Goal: Information Seeking & Learning: Learn about a topic

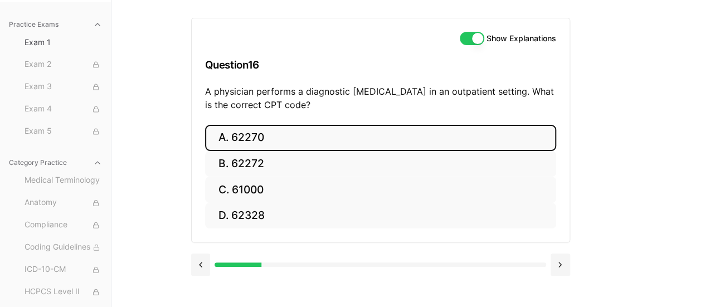
click at [241, 135] on button "A. 62270" at bounding box center [380, 138] width 351 height 26
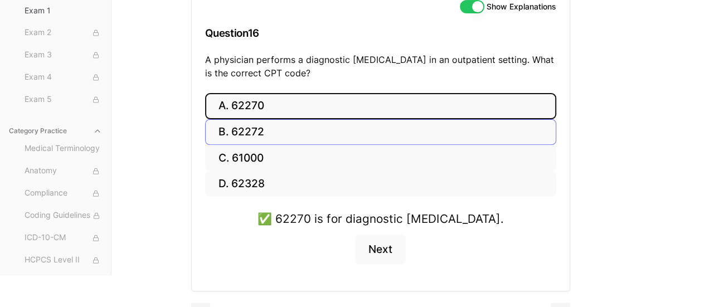
scroll to position [159, 0]
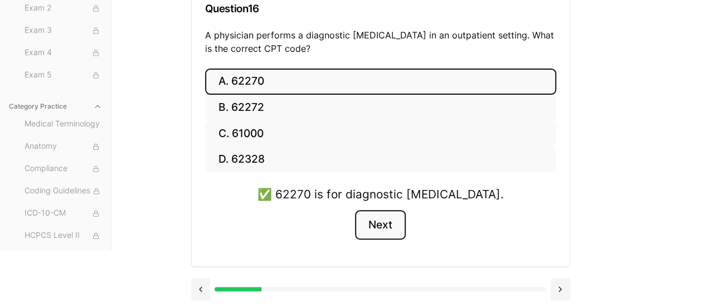
click at [376, 221] on button "Next" at bounding box center [380, 225] width 51 height 30
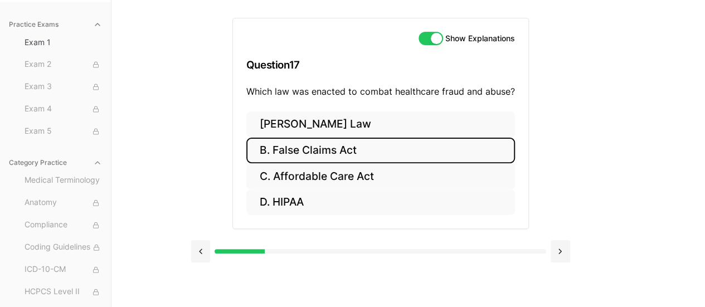
click at [347, 152] on button "B. False Claims Act" at bounding box center [380, 151] width 269 height 26
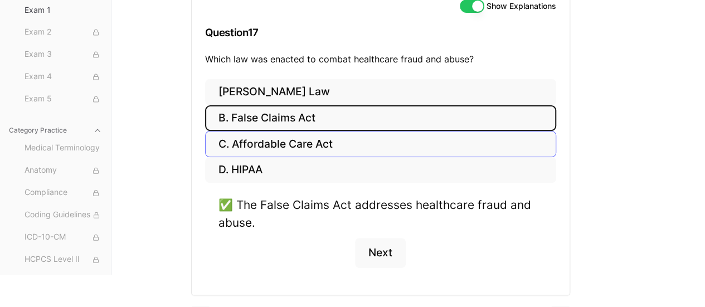
scroll to position [163, 0]
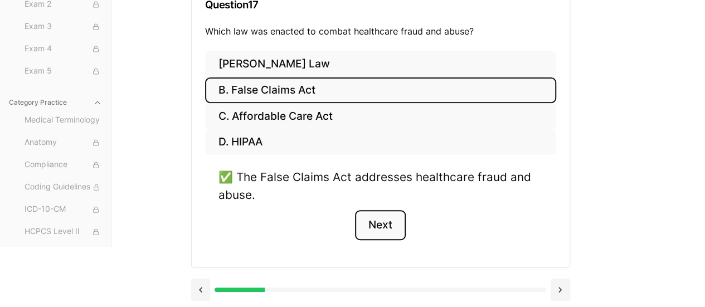
click at [385, 224] on button "Next" at bounding box center [380, 225] width 51 height 30
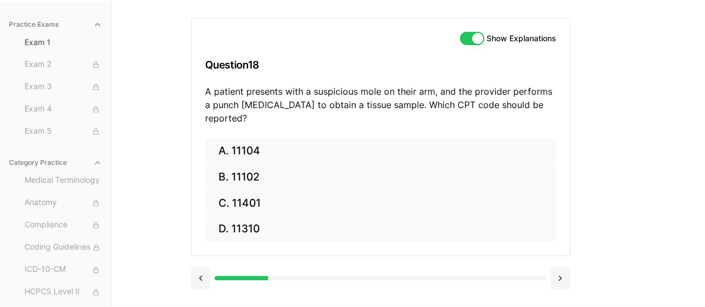
scroll to position [103, 0]
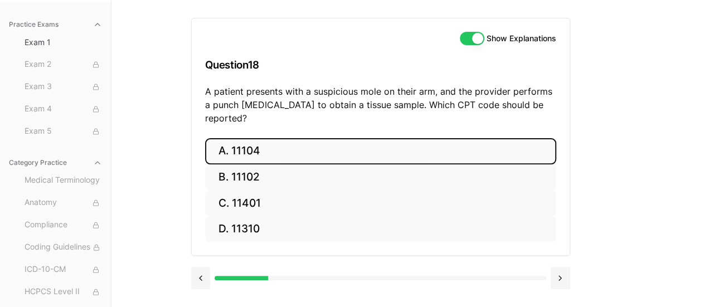
click at [240, 138] on button "A. 11104" at bounding box center [380, 151] width 351 height 26
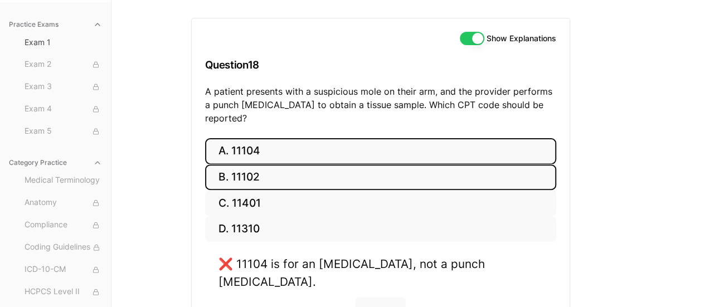
click at [255, 164] on button "B. 11102" at bounding box center [380, 177] width 351 height 26
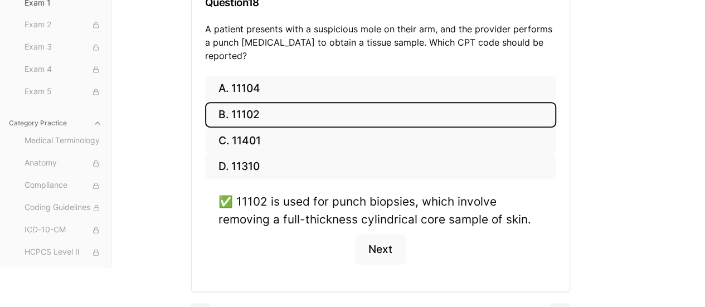
scroll to position [167, 0]
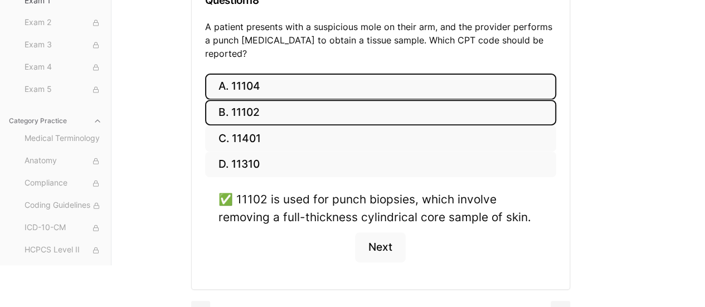
click at [270, 76] on button "A. 11104" at bounding box center [380, 87] width 351 height 26
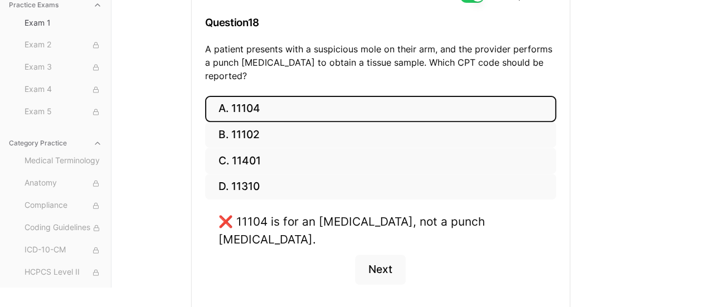
scroll to position [159, 0]
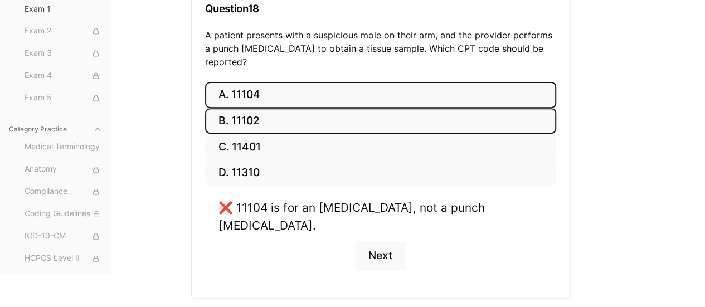
click at [294, 110] on button "B. 11102" at bounding box center [380, 121] width 351 height 26
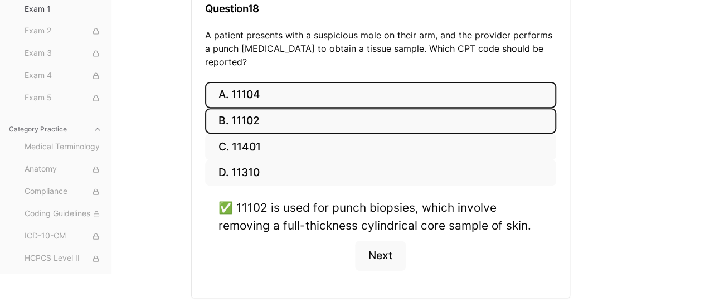
click at [274, 83] on button "A. 11104" at bounding box center [380, 95] width 351 height 26
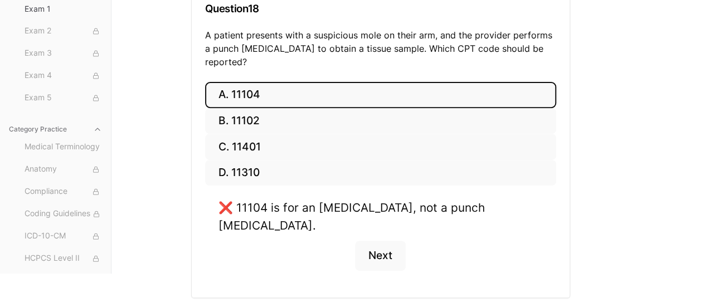
click at [613, 192] on div "Show Explanations Question 18 A patient presents with a suspicious mole on thei…" at bounding box center [408, 109] width 435 height 330
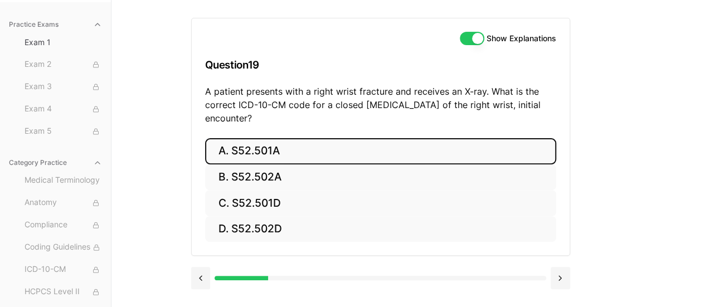
click at [247, 149] on button "A. S52.501A" at bounding box center [380, 151] width 351 height 26
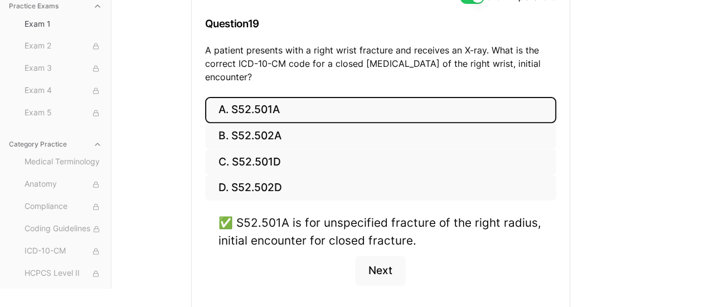
scroll to position [190, 0]
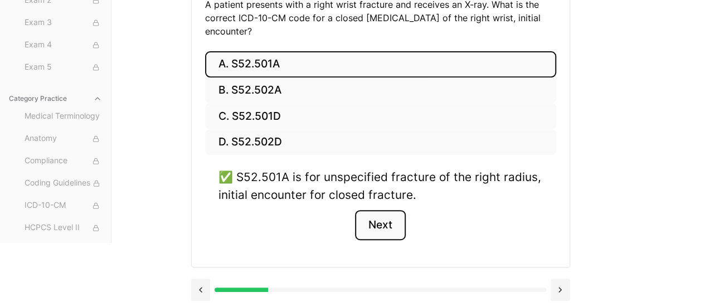
click at [375, 237] on button "Next" at bounding box center [380, 225] width 51 height 30
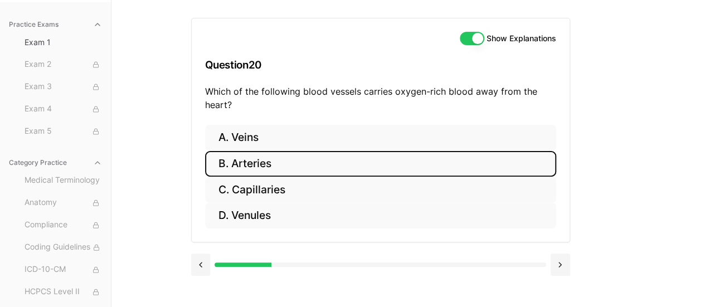
click at [399, 162] on button "B. Arteries" at bounding box center [380, 164] width 351 height 26
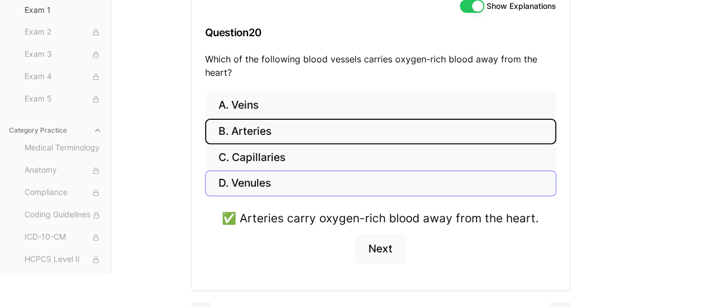
scroll to position [159, 0]
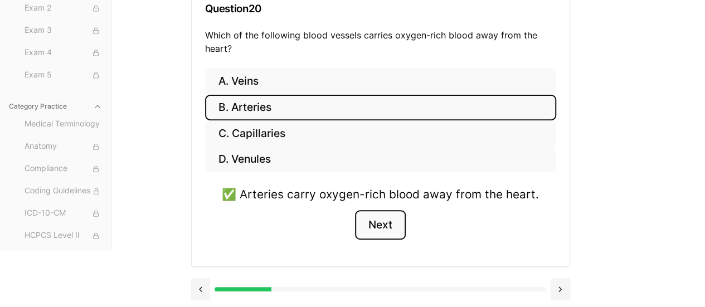
click at [390, 222] on button "Next" at bounding box center [380, 225] width 51 height 30
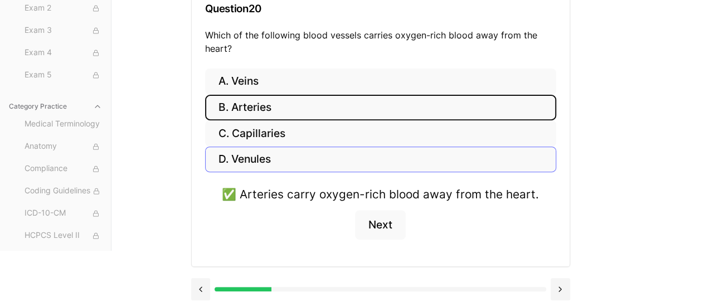
scroll to position [103, 0]
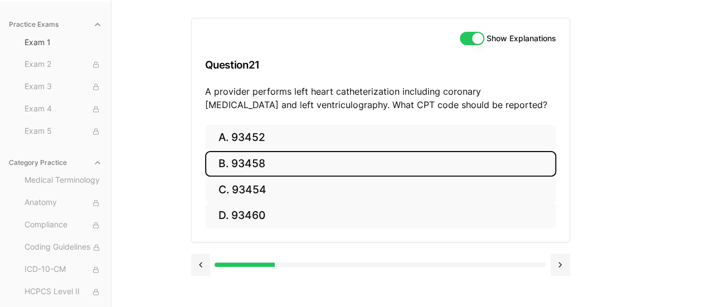
click at [251, 167] on button "B. 93458" at bounding box center [380, 164] width 351 height 26
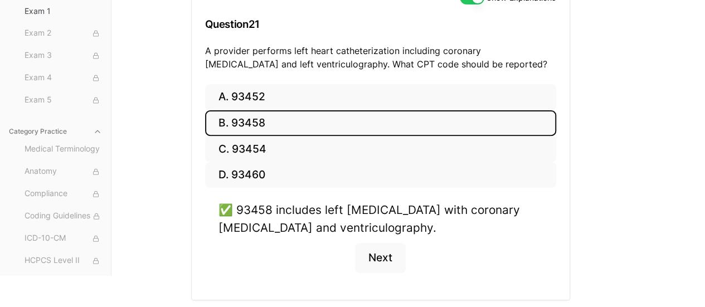
scroll to position [176, 0]
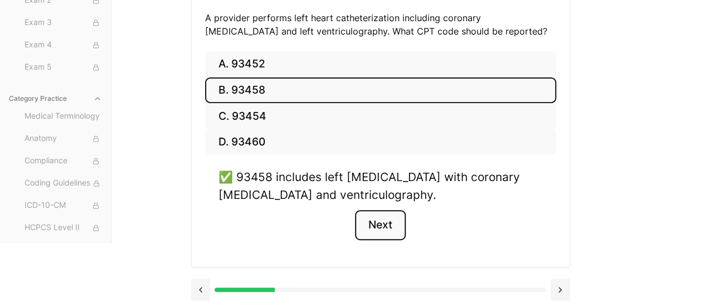
click at [384, 225] on button "Next" at bounding box center [380, 225] width 51 height 30
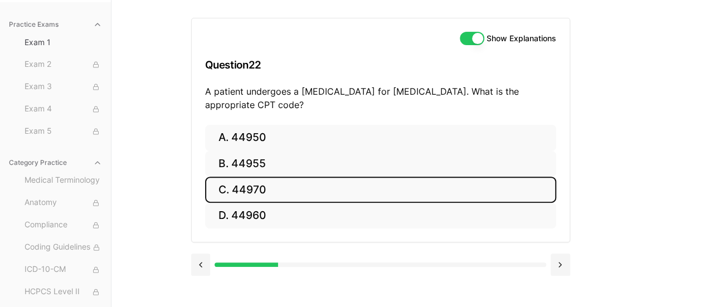
click at [310, 190] on button "C. 44970" at bounding box center [380, 190] width 351 height 26
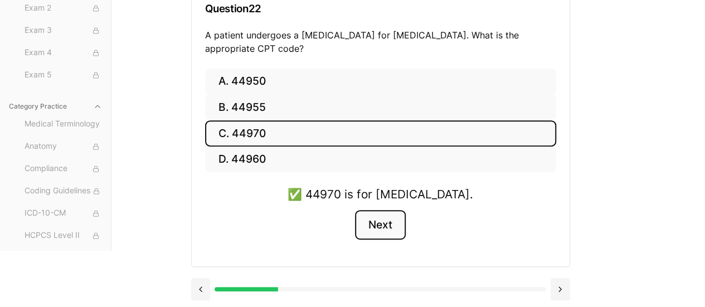
click at [372, 226] on button "Next" at bounding box center [380, 225] width 51 height 30
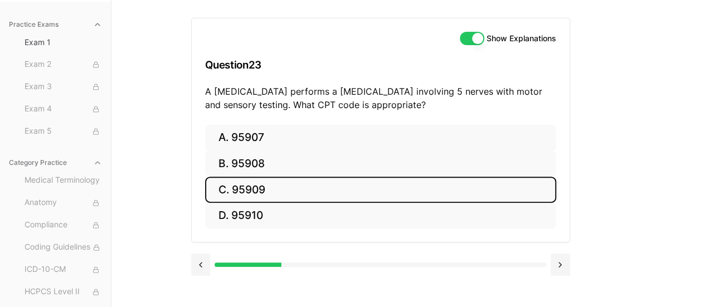
click at [246, 183] on button "C. 95909" at bounding box center [380, 190] width 351 height 26
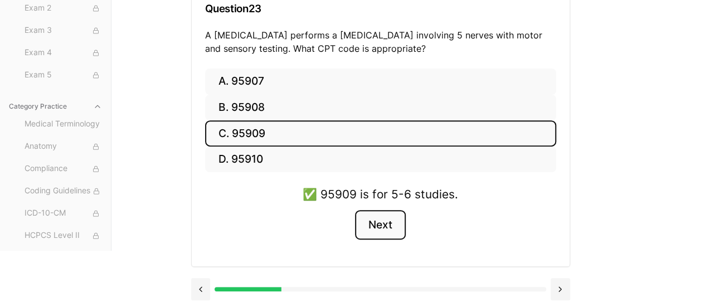
click at [382, 226] on button "Next" at bounding box center [380, 225] width 51 height 30
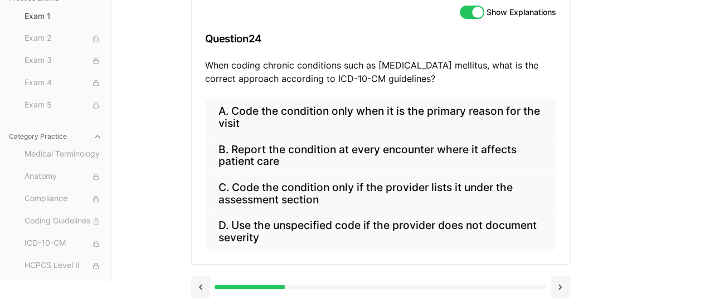
scroll to position [127, 0]
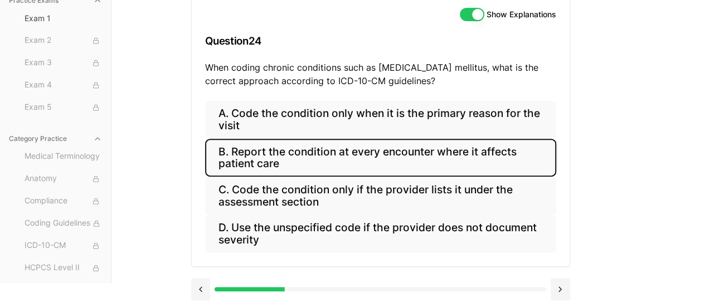
click at [375, 151] on button "B. Report the condition at every encounter where it affects patient care" at bounding box center [380, 158] width 351 height 38
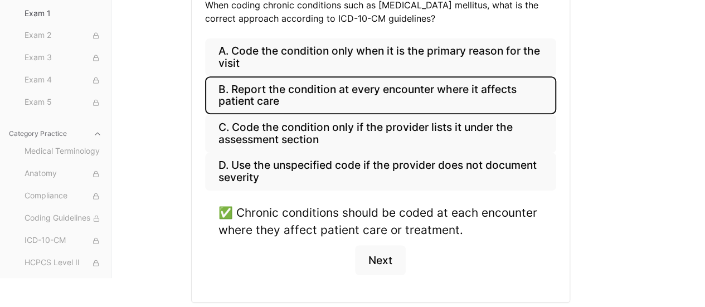
scroll to position [224, 0]
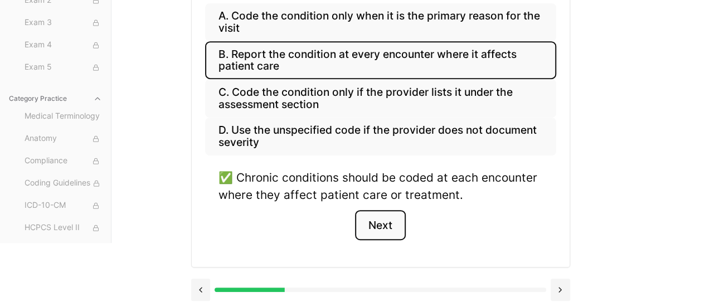
click at [388, 219] on button "Next" at bounding box center [380, 225] width 51 height 30
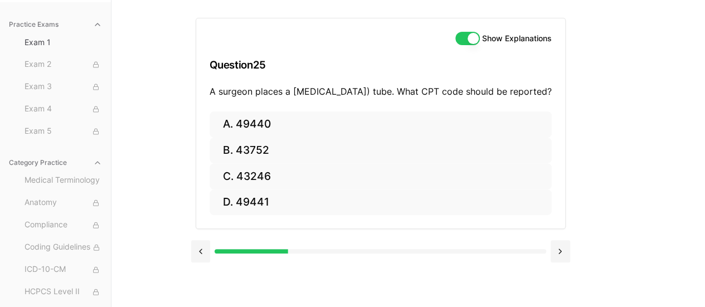
scroll to position [103, 0]
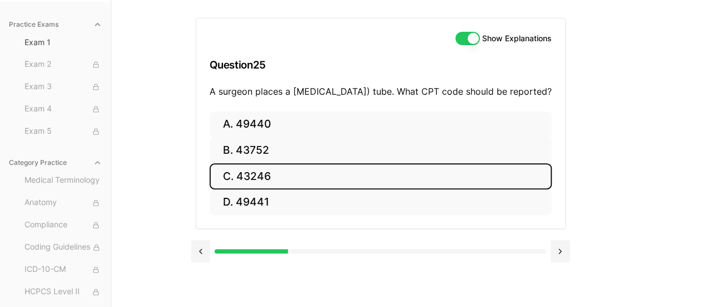
click at [259, 190] on button "C. 43246" at bounding box center [381, 176] width 342 height 26
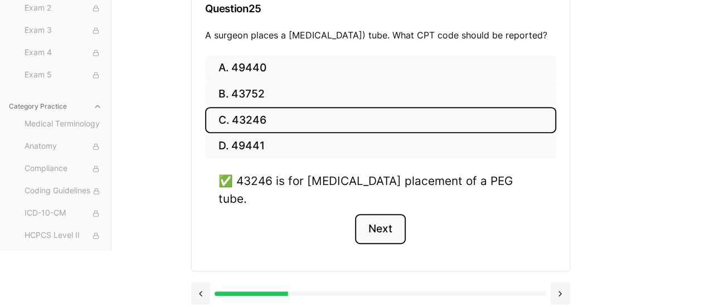
click at [394, 225] on button "Next" at bounding box center [380, 229] width 51 height 30
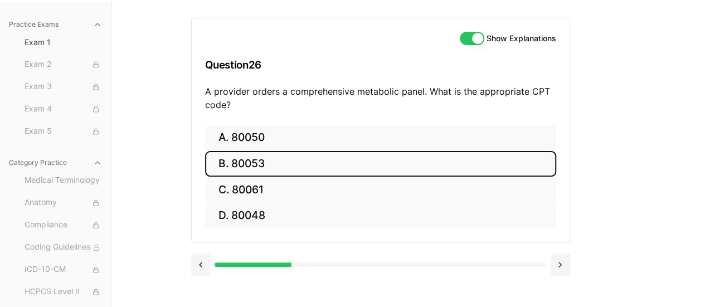
click at [242, 165] on button "B. 80053" at bounding box center [380, 164] width 351 height 26
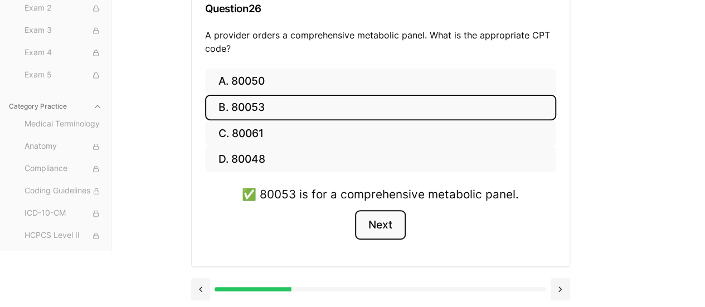
click at [372, 230] on button "Next" at bounding box center [380, 225] width 51 height 30
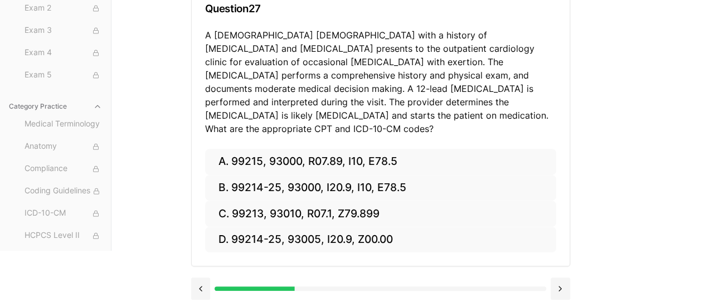
scroll to position [145, 0]
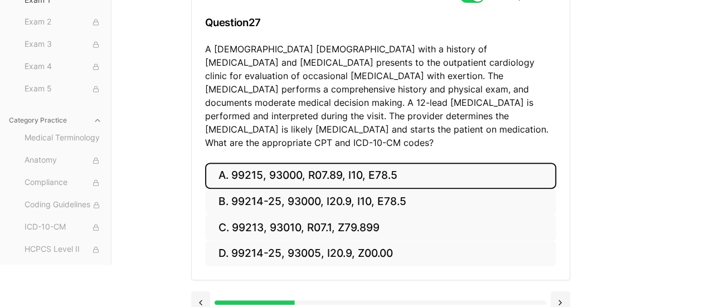
click at [377, 163] on button "A. 99215, 93000, R07.89, I10, E78.5" at bounding box center [380, 176] width 351 height 26
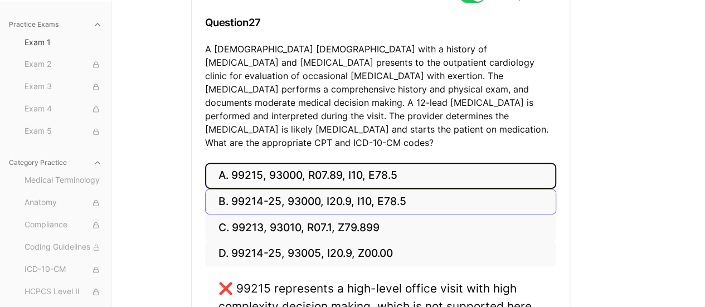
scroll to position [256, 0]
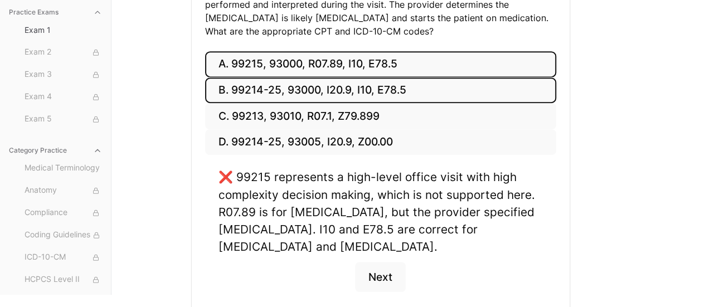
click at [319, 77] on button "B. 99214-25, 93000, I20.9, I10, E78.5" at bounding box center [380, 90] width 351 height 26
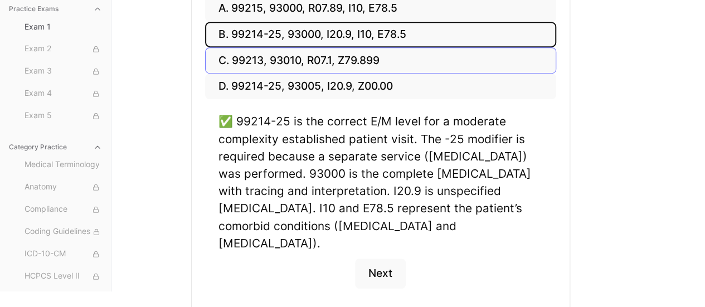
scroll to position [330, 0]
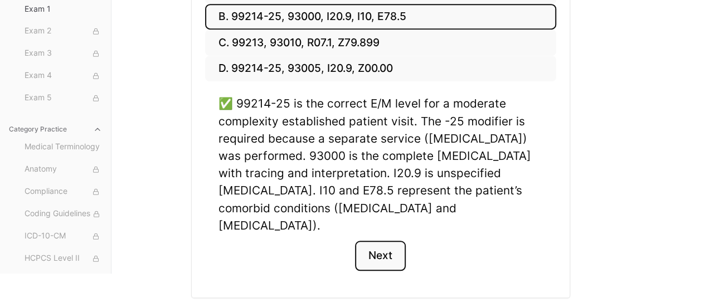
click at [390, 241] on button "Next" at bounding box center [380, 256] width 51 height 30
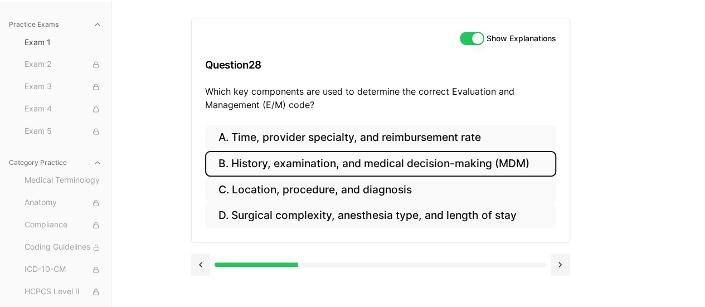
click at [398, 161] on button "B. History, examination, and medical decision-making (MDM)" at bounding box center [380, 164] width 351 height 26
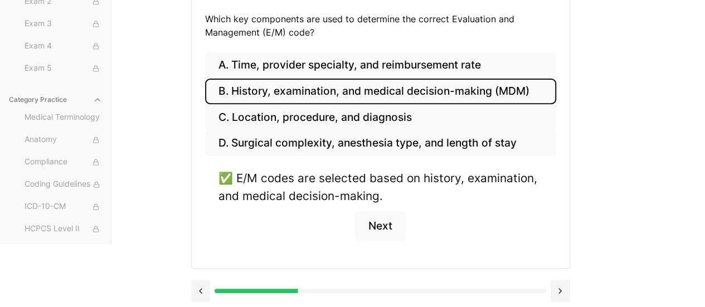
scroll to position [176, 0]
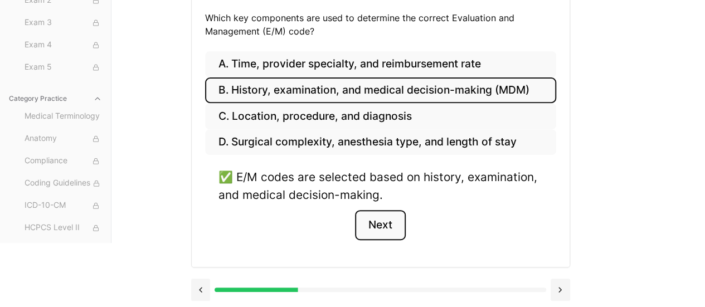
click at [381, 229] on button "Next" at bounding box center [380, 225] width 51 height 30
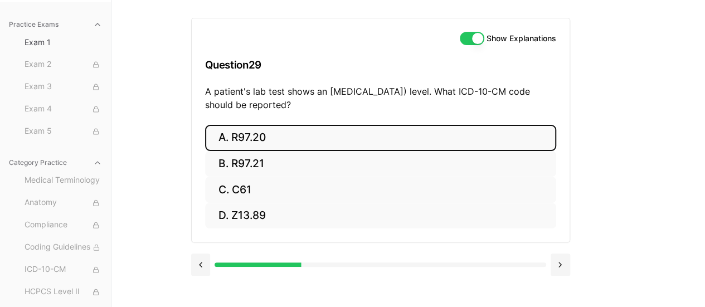
click at [245, 132] on button "A. R97.20" at bounding box center [380, 138] width 351 height 26
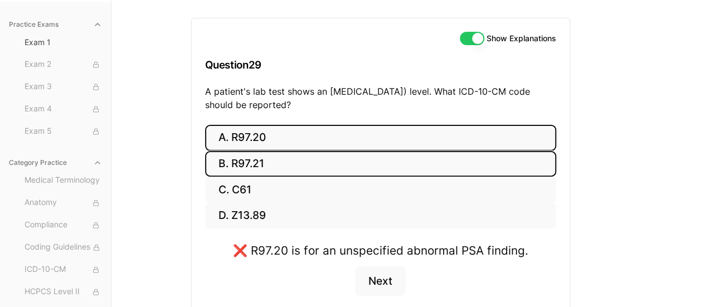
click at [246, 156] on button "B. R97.21" at bounding box center [380, 164] width 351 height 26
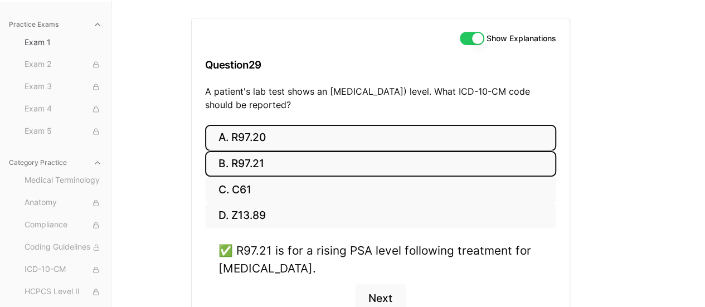
click at [250, 139] on button "A. R97.20" at bounding box center [380, 138] width 351 height 26
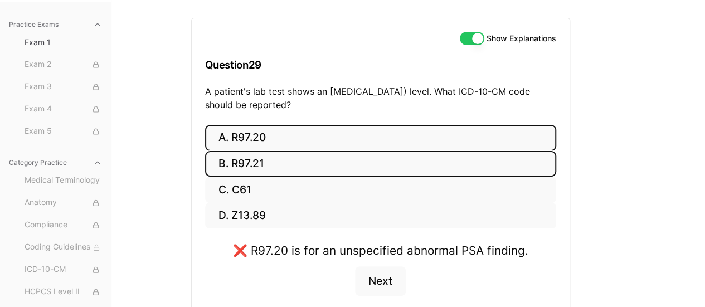
click at [257, 156] on button "B. R97.21" at bounding box center [380, 164] width 351 height 26
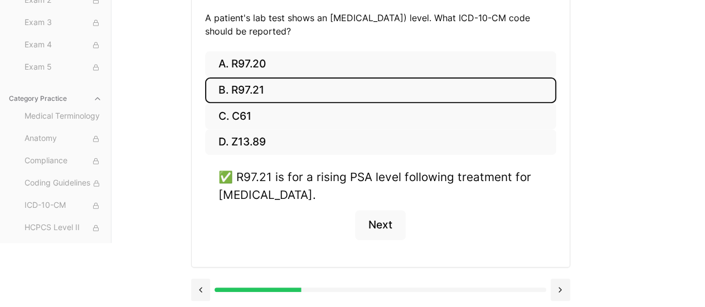
scroll to position [120, 0]
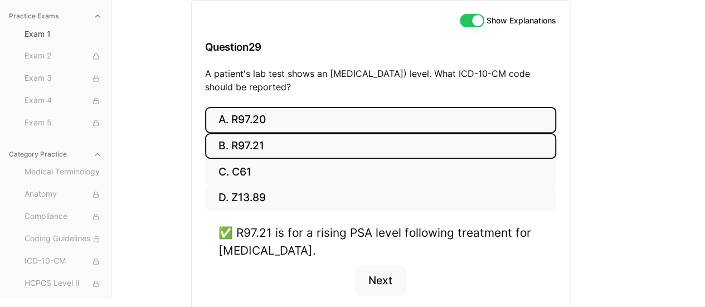
click at [419, 112] on button "A. R97.20" at bounding box center [380, 120] width 351 height 26
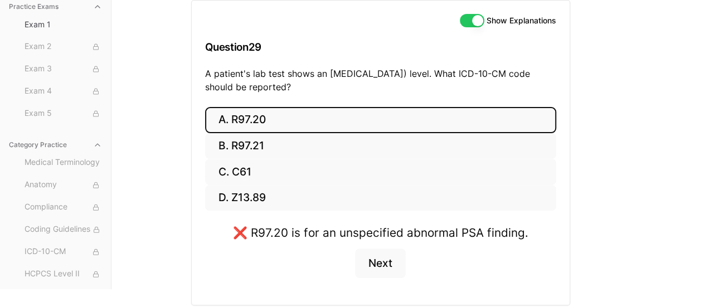
click at [654, 159] on div "Practice Exams Exam 1 Exam 2 Exam 3 Exam 4 Exam 5 Category Practice Medical Ter…" at bounding box center [352, 135] width 705 height 307
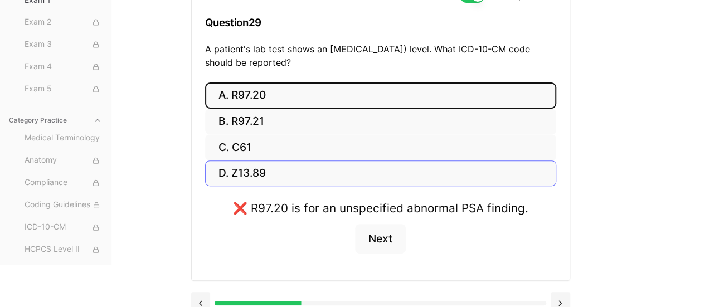
scroll to position [159, 0]
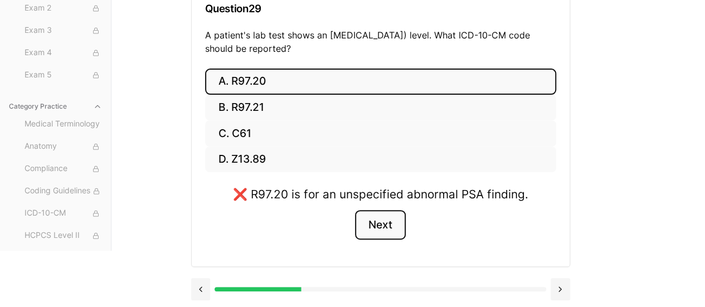
click at [367, 222] on button "Next" at bounding box center [380, 225] width 51 height 30
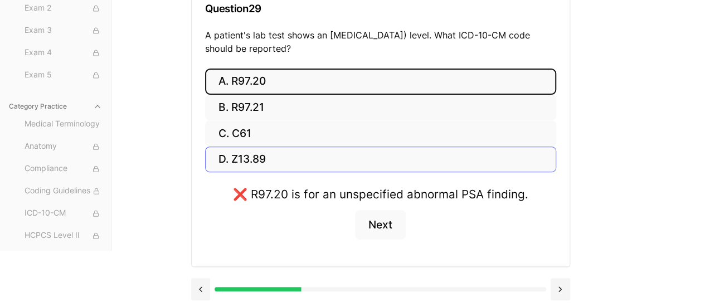
scroll to position [103, 0]
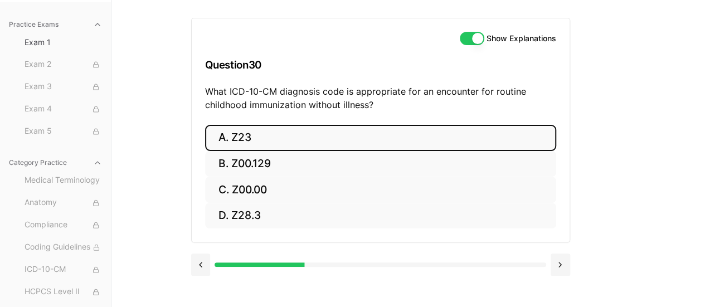
click at [258, 137] on button "A. Z23" at bounding box center [380, 138] width 351 height 26
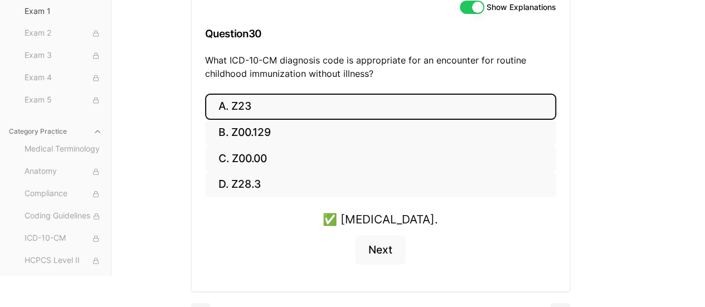
scroll to position [159, 0]
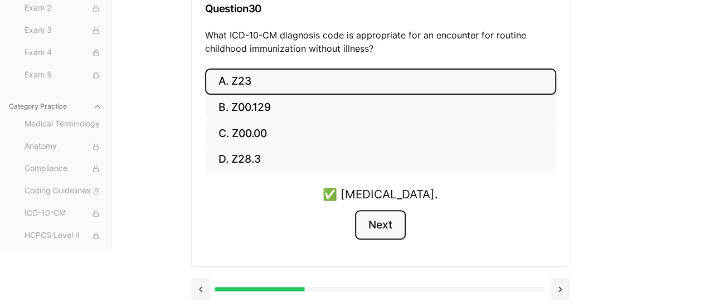
click at [385, 215] on button "Next" at bounding box center [380, 225] width 51 height 30
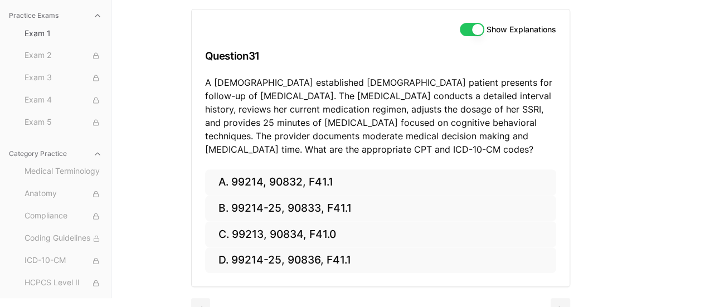
scroll to position [132, 0]
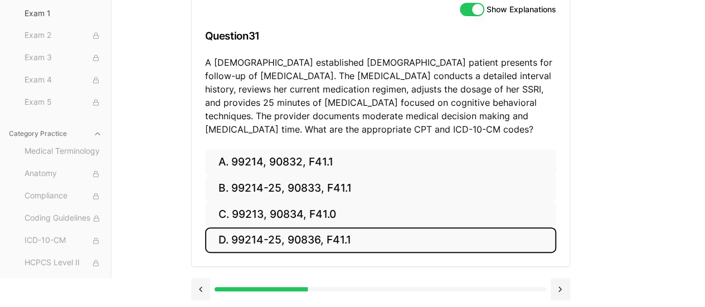
click at [278, 237] on button "D. 99214-25, 90836, F41.1" at bounding box center [380, 240] width 351 height 26
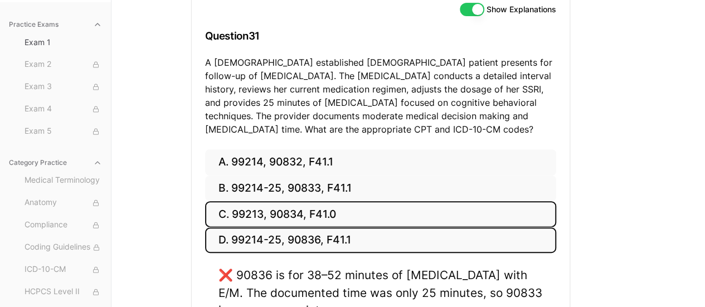
click at [327, 208] on button "C. 99213, 90834, F41.0" at bounding box center [380, 214] width 351 height 26
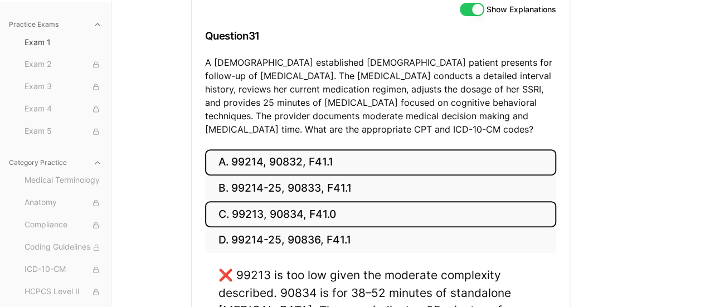
click at [327, 171] on button "A. 99214, 90832, F41.1" at bounding box center [380, 162] width 351 height 26
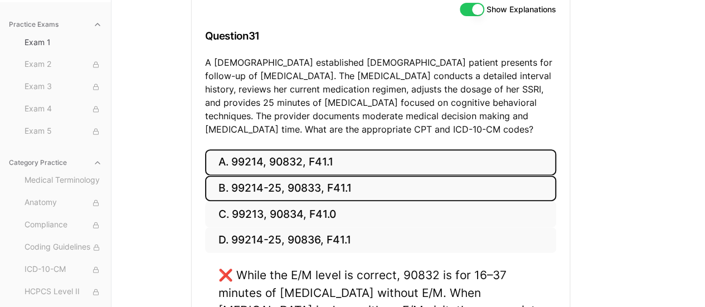
click at [332, 185] on button "B. 99214-25, 90833, F41.1" at bounding box center [380, 189] width 351 height 26
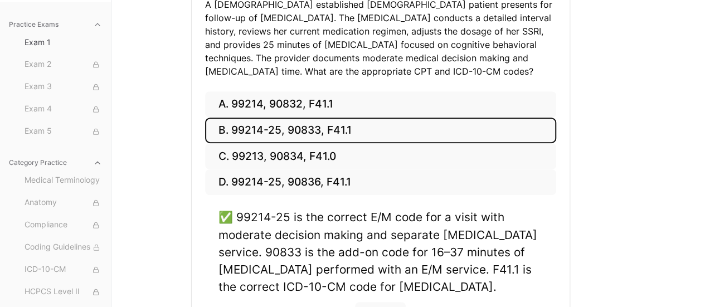
scroll to position [282, 0]
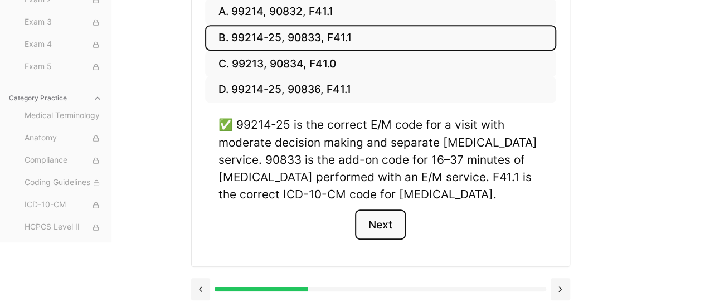
click at [377, 222] on button "Next" at bounding box center [380, 225] width 51 height 30
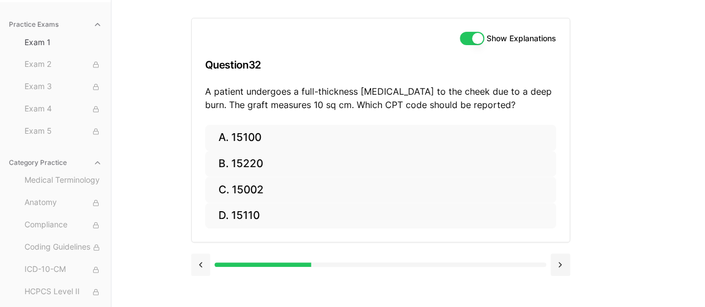
click at [200, 265] on button at bounding box center [201, 265] width 20 height 22
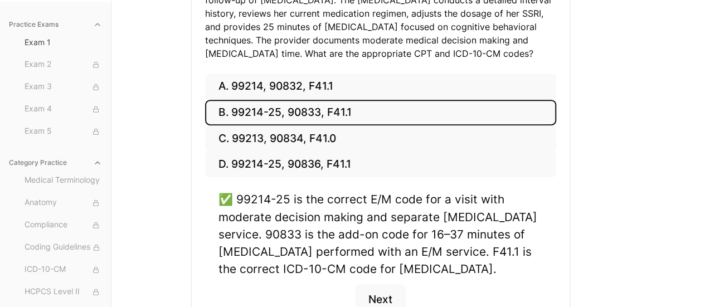
scroll to position [214, 0]
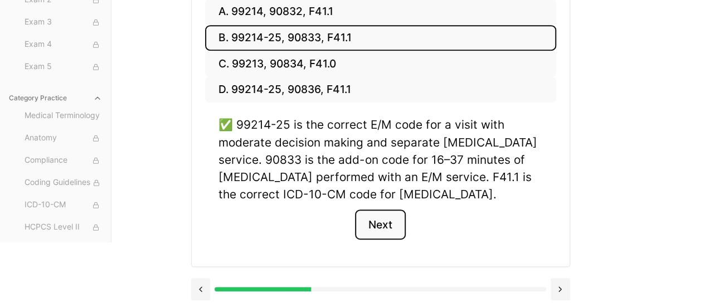
click at [390, 224] on button "Next" at bounding box center [380, 225] width 51 height 30
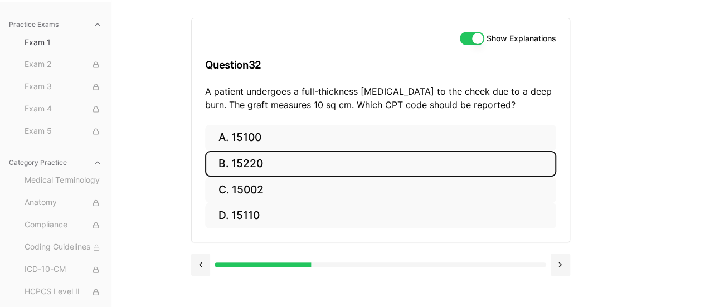
click at [290, 168] on button "B. 15220" at bounding box center [380, 164] width 351 height 26
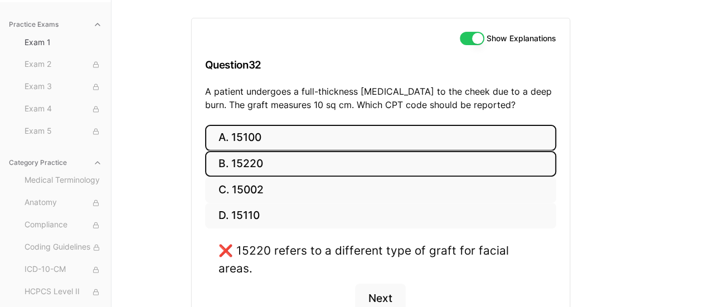
click at [288, 145] on button "A. 15100" at bounding box center [380, 138] width 351 height 26
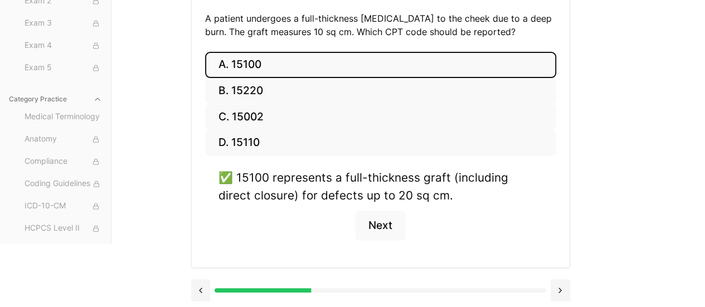
scroll to position [176, 0]
click at [394, 230] on button "Next" at bounding box center [380, 225] width 51 height 30
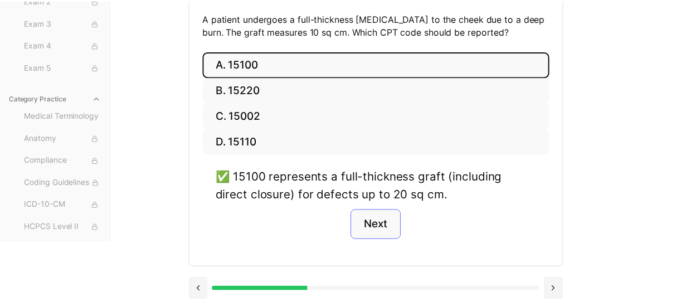
scroll to position [103, 0]
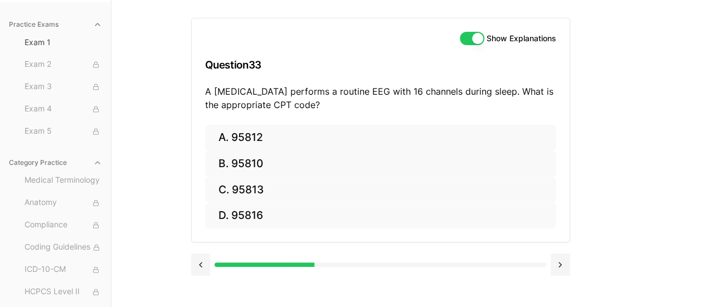
click at [610, 135] on div "Show Explanations Question 33 A [MEDICAL_DATA] performs a routine EEG with 16 c…" at bounding box center [408, 153] width 435 height 307
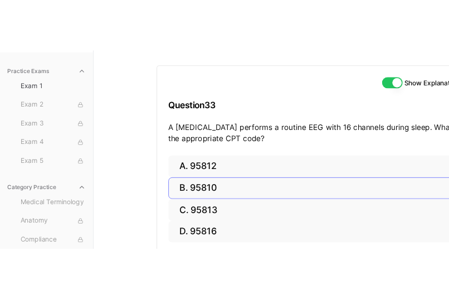
scroll to position [88, 0]
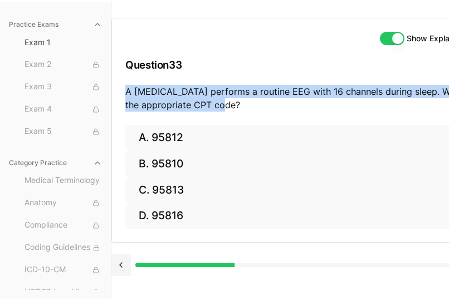
drag, startPoint x: 126, startPoint y: 82, endPoint x: 332, endPoint y: 102, distance: 206.7
click at [332, 102] on p "A [MEDICAL_DATA] performs a routine EEG with 16 channels during sleep. What is …" at bounding box center [300, 98] width 351 height 27
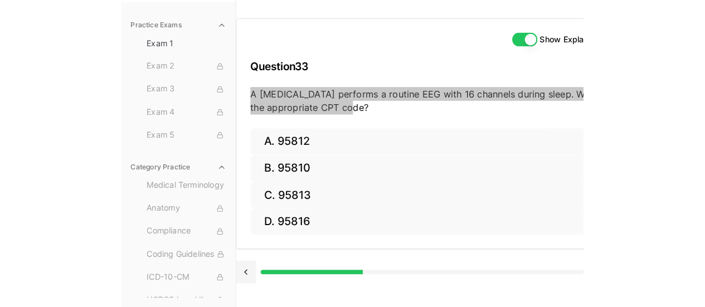
scroll to position [103, 0]
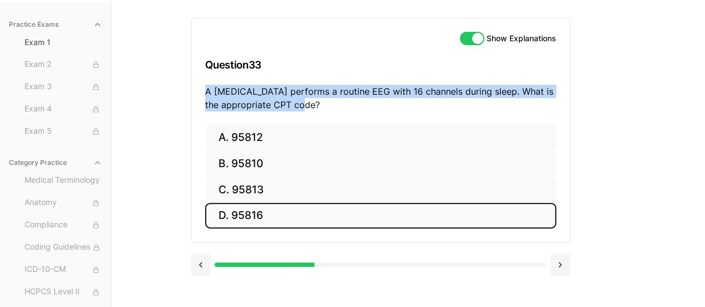
click at [408, 212] on button "D. 95816" at bounding box center [380, 216] width 351 height 26
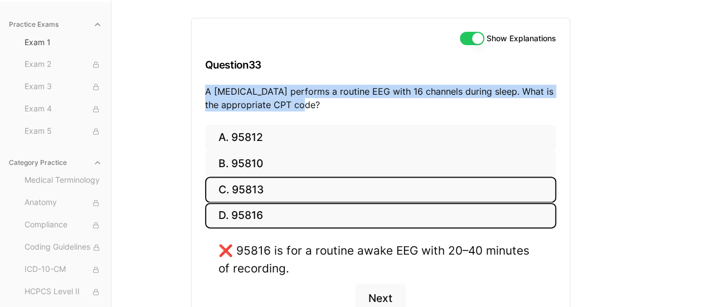
click at [411, 195] on button "C. 95813" at bounding box center [380, 190] width 351 height 26
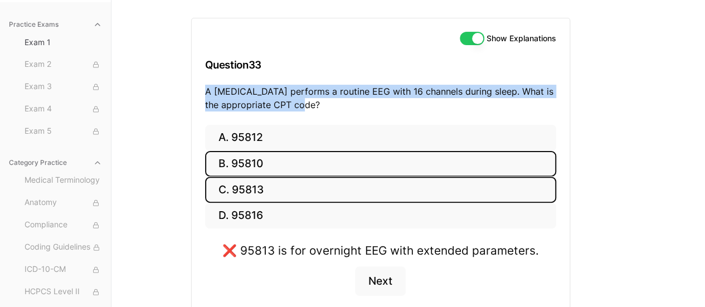
click at [416, 159] on button "B. 95810" at bounding box center [380, 164] width 351 height 26
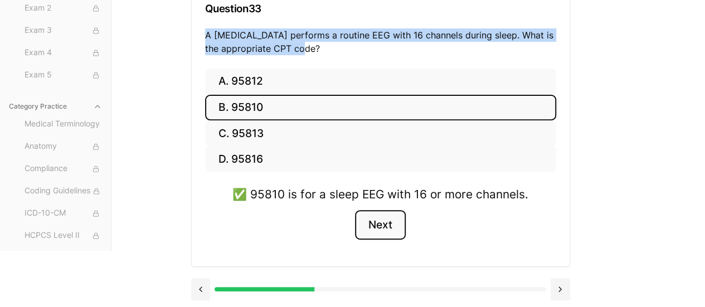
click at [363, 217] on button "Next" at bounding box center [380, 225] width 51 height 30
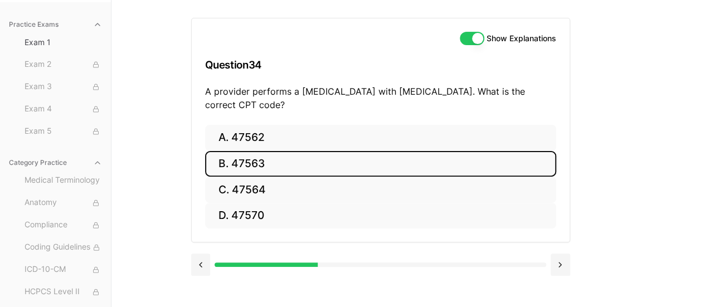
click at [321, 164] on button "B. 47563" at bounding box center [380, 164] width 351 height 26
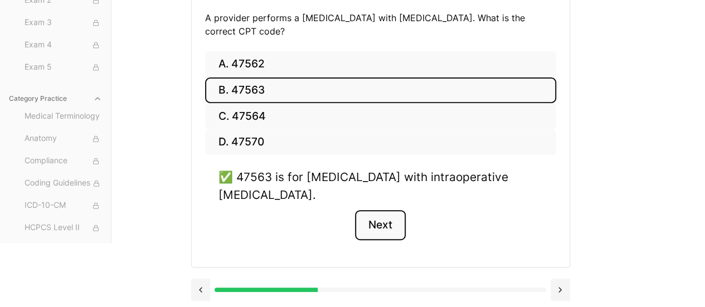
click at [405, 224] on button "Next" at bounding box center [380, 225] width 51 height 30
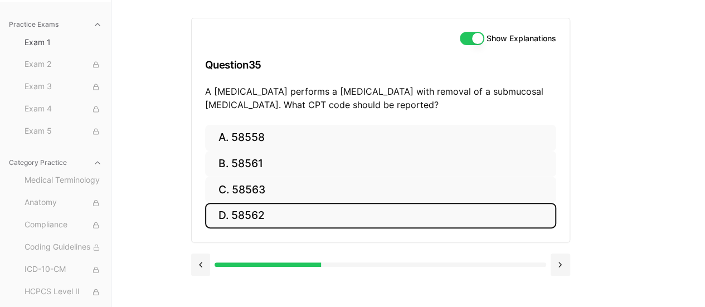
click at [290, 213] on button "D. 58562" at bounding box center [380, 216] width 351 height 26
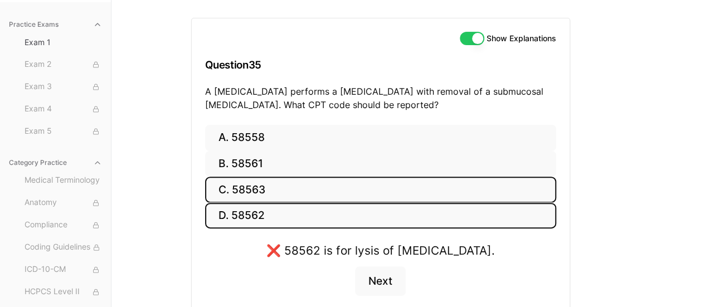
click at [284, 196] on button "C. 58563" at bounding box center [380, 190] width 351 height 26
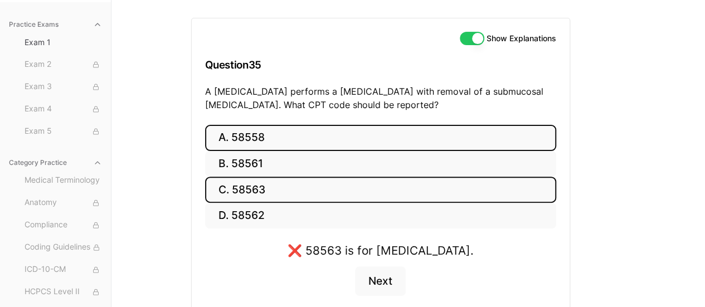
click at [287, 129] on button "A. 58558" at bounding box center [380, 138] width 351 height 26
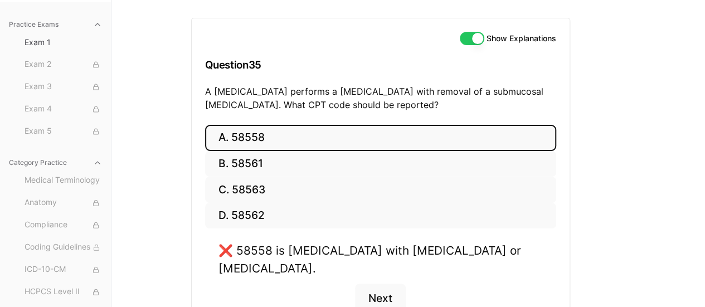
click at [287, 142] on button "A. 58558" at bounding box center [380, 138] width 351 height 26
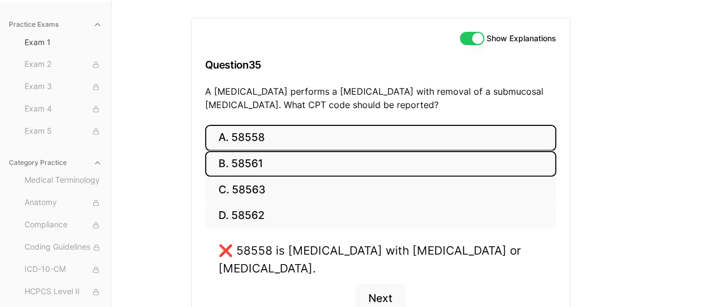
click at [287, 157] on button "B. 58561" at bounding box center [380, 164] width 351 height 26
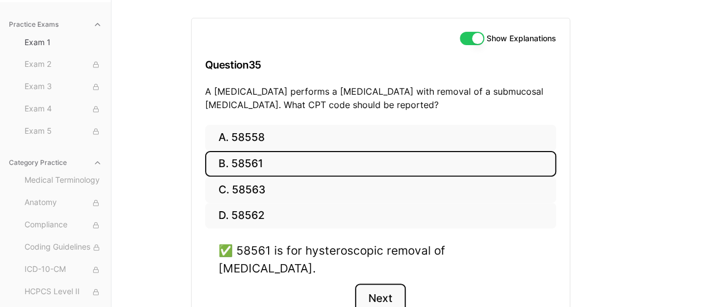
click at [390, 284] on button "Next" at bounding box center [380, 299] width 51 height 30
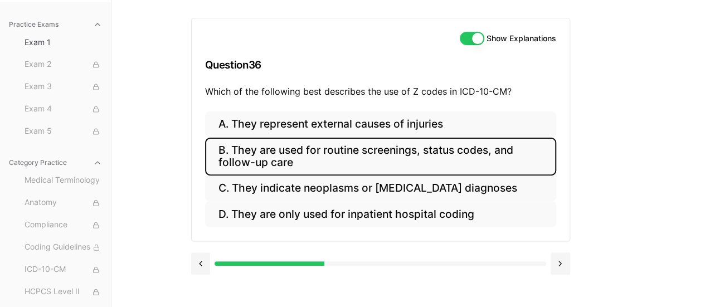
click at [498, 158] on button "B. They are used for routine screenings, status codes, and follow-up care" at bounding box center [380, 157] width 351 height 38
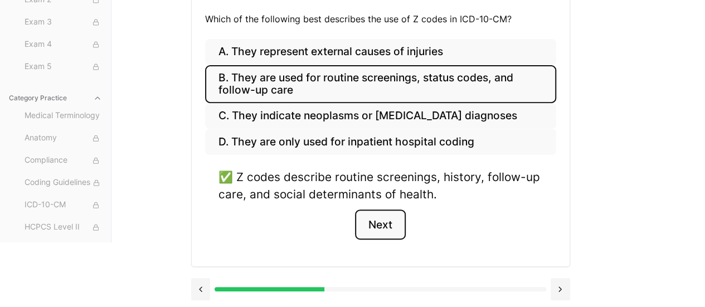
click at [386, 218] on button "Next" at bounding box center [380, 225] width 51 height 30
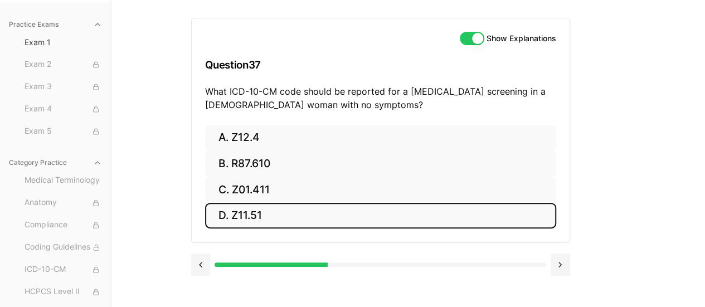
click at [261, 211] on button "D. Z11.51" at bounding box center [380, 216] width 351 height 26
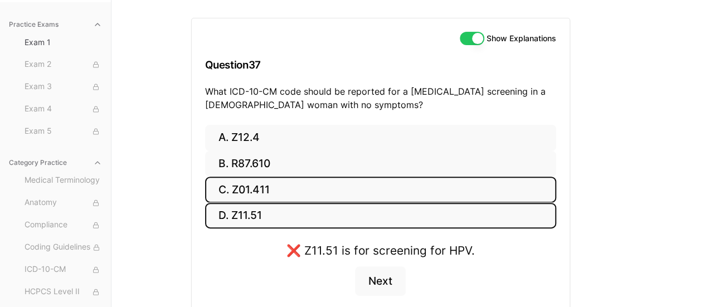
click at [259, 191] on button "C. Z01.411" at bounding box center [380, 190] width 351 height 26
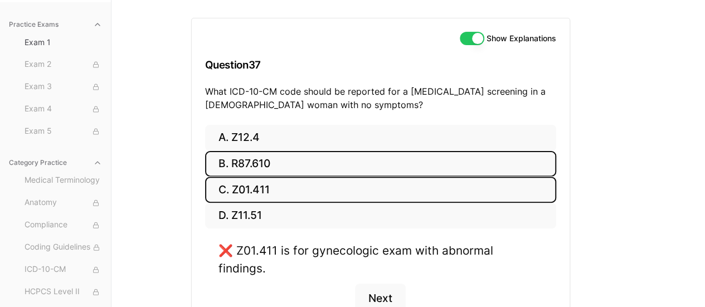
click at [261, 161] on button "B. R87.610" at bounding box center [380, 164] width 351 height 26
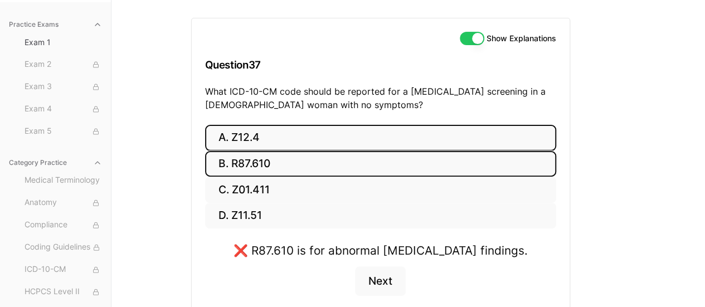
click at [261, 135] on button "A. Z12.4" at bounding box center [380, 138] width 351 height 26
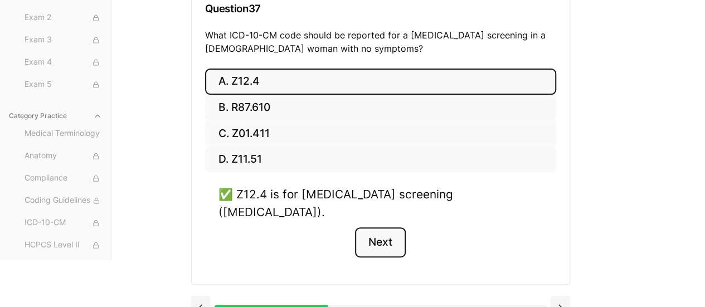
click at [368, 229] on button "Next" at bounding box center [380, 242] width 51 height 30
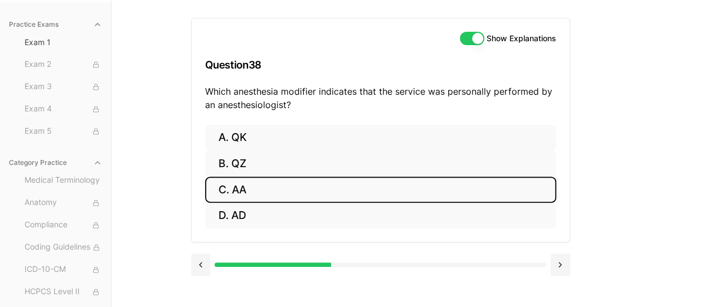
click at [265, 191] on button "C. AA" at bounding box center [380, 190] width 351 height 26
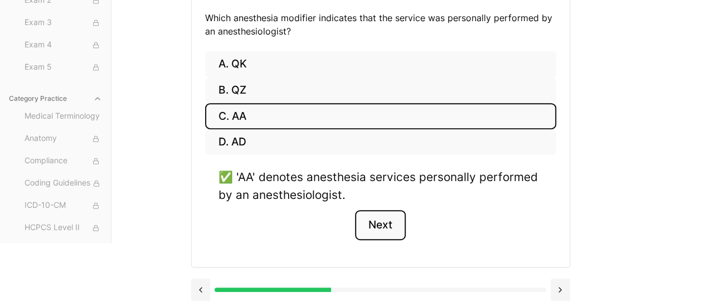
click at [372, 226] on button "Next" at bounding box center [380, 225] width 51 height 30
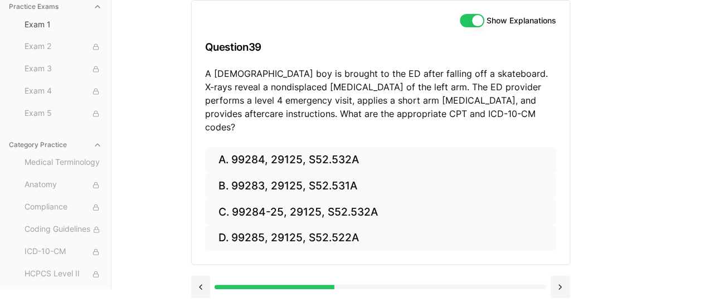
scroll to position [105, 0]
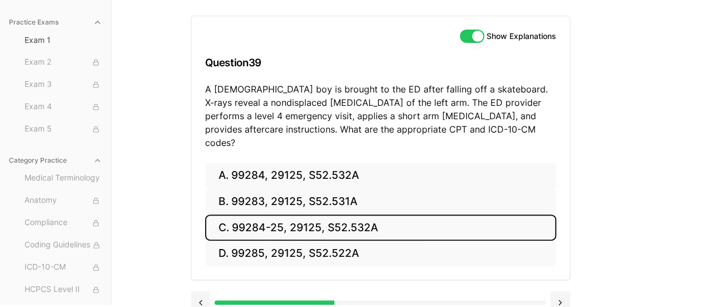
click at [355, 215] on button "C. 99284-25, 29125, S52.532A" at bounding box center [380, 228] width 351 height 26
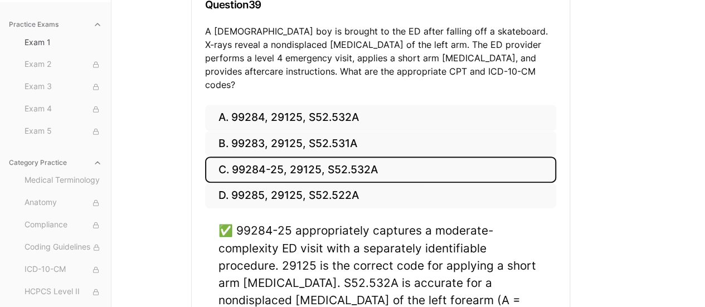
scroll to position [255, 0]
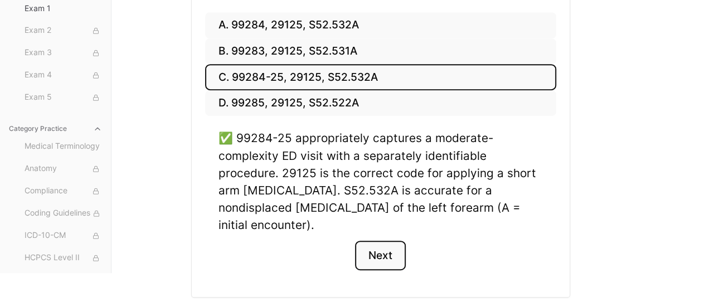
click at [392, 241] on button "Next" at bounding box center [380, 256] width 51 height 30
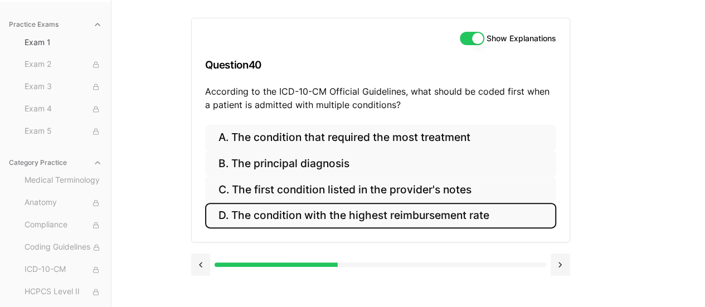
click at [346, 210] on button "D. The condition with the highest reimbursement rate" at bounding box center [380, 216] width 351 height 26
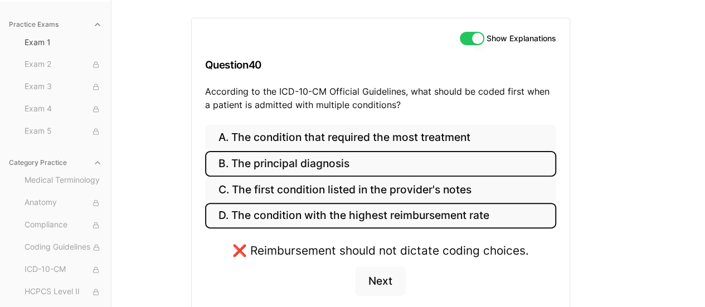
click at [316, 162] on button "B. The principal diagnosis" at bounding box center [380, 164] width 351 height 26
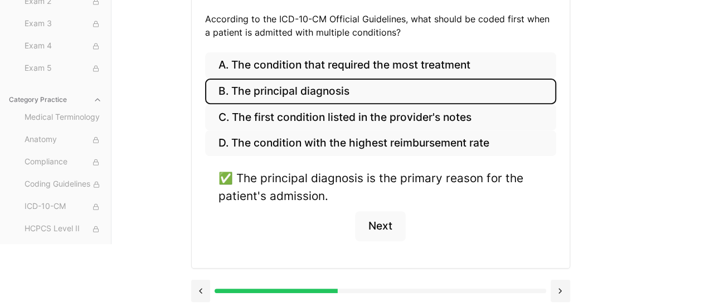
scroll to position [176, 0]
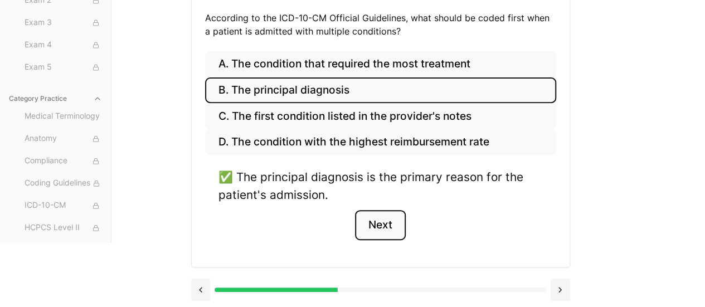
click at [381, 231] on button "Next" at bounding box center [380, 225] width 51 height 30
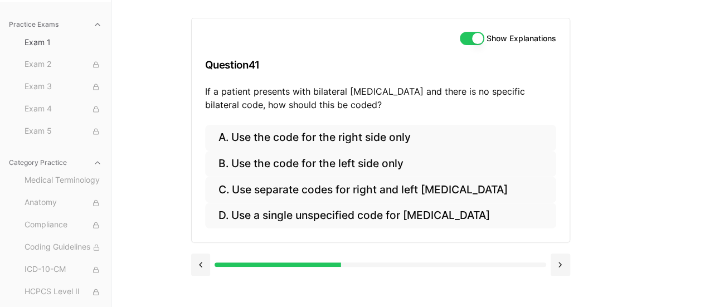
scroll to position [103, 0]
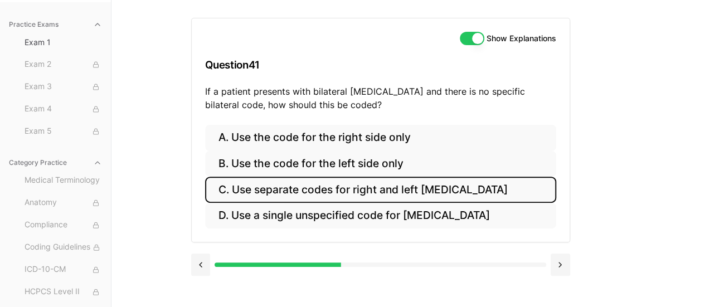
click at [374, 186] on button "C. Use separate codes for right and left [MEDICAL_DATA]" at bounding box center [380, 190] width 351 height 26
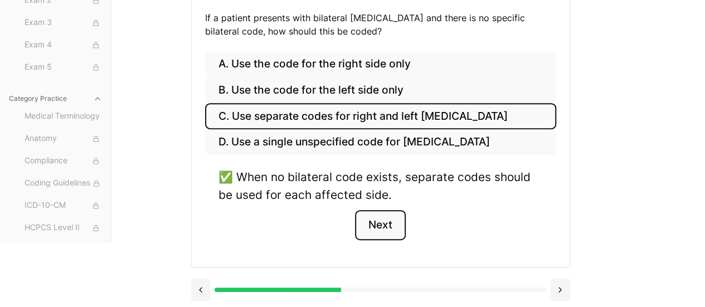
click at [389, 227] on button "Next" at bounding box center [380, 225] width 51 height 30
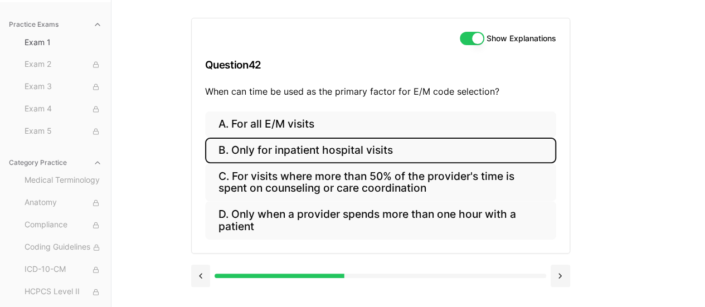
click at [290, 142] on button "B. Only for inpatient hospital visits" at bounding box center [380, 151] width 351 height 26
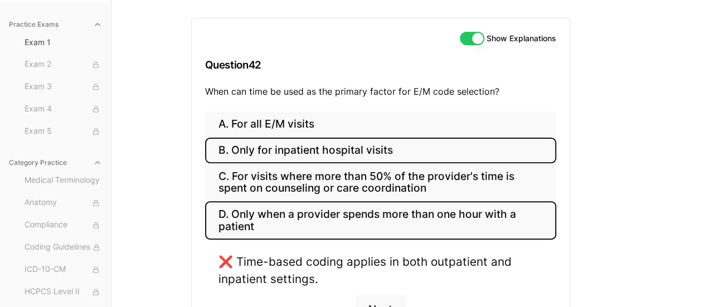
click at [294, 206] on button "D. Only when a provider spends more than one hour with a patient" at bounding box center [380, 220] width 351 height 38
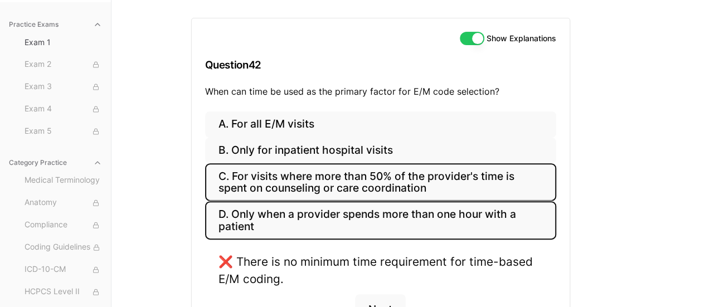
click at [298, 191] on button "C. For visits where more than 50% of the provider's time is spent on counseling…" at bounding box center [380, 182] width 351 height 38
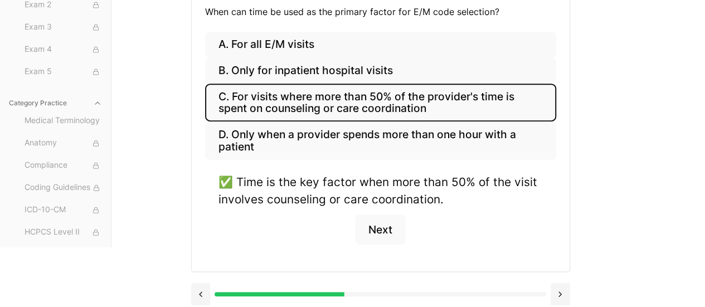
scroll to position [187, 0]
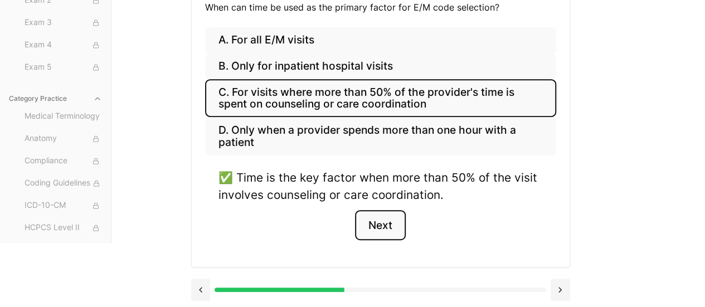
click at [391, 216] on button "Next" at bounding box center [380, 225] width 51 height 30
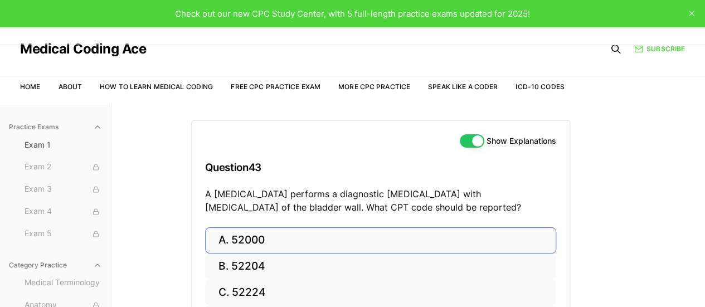
scroll to position [103, 0]
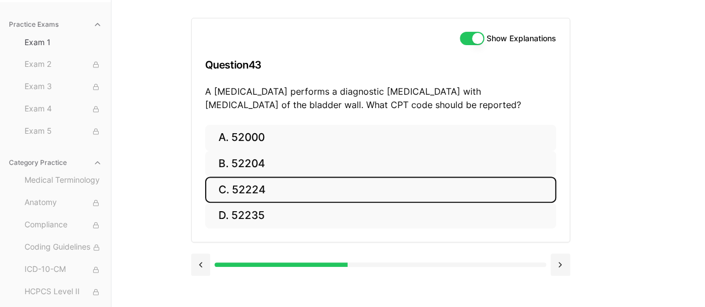
click at [237, 185] on button "C. 52224" at bounding box center [380, 190] width 351 height 26
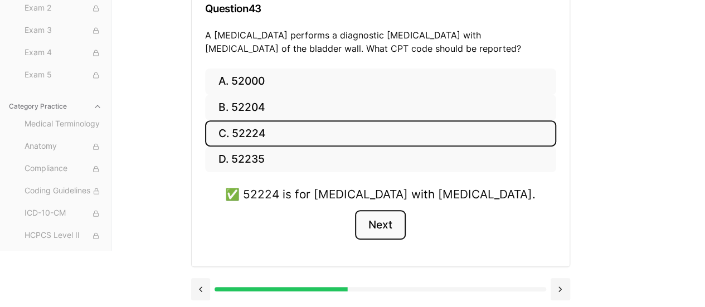
click at [378, 220] on button "Next" at bounding box center [380, 225] width 51 height 30
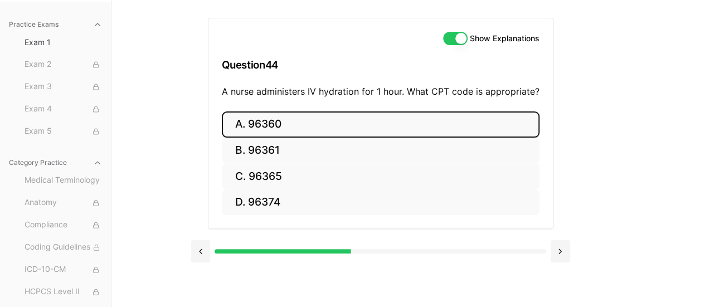
click at [332, 124] on button "A. 96360" at bounding box center [381, 124] width 318 height 26
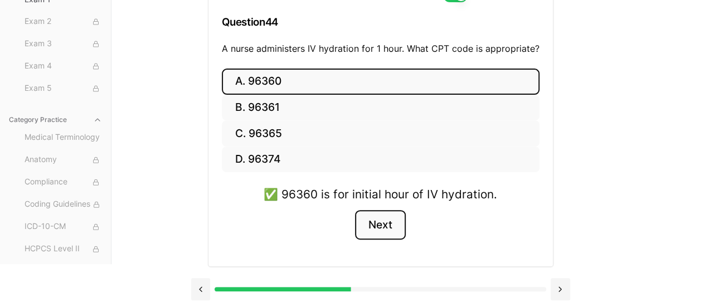
click at [397, 218] on button "Next" at bounding box center [380, 225] width 51 height 30
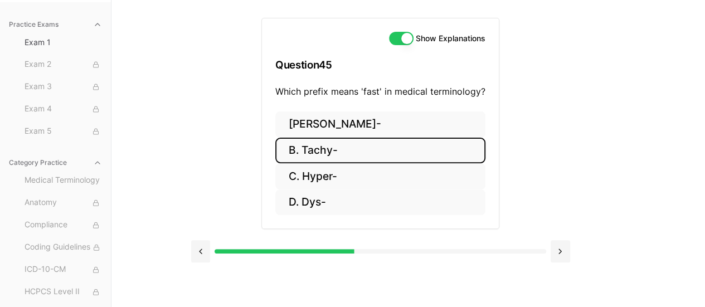
click at [342, 148] on button "B. Tachy-" at bounding box center [380, 151] width 210 height 26
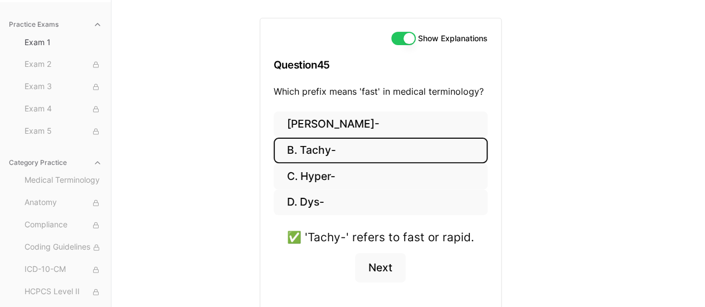
scroll to position [145, 0]
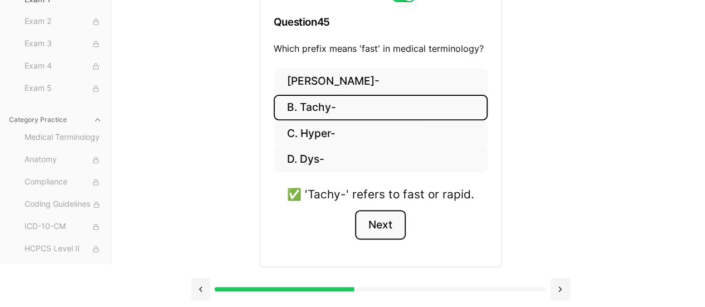
click at [382, 226] on button "Next" at bounding box center [380, 225] width 51 height 30
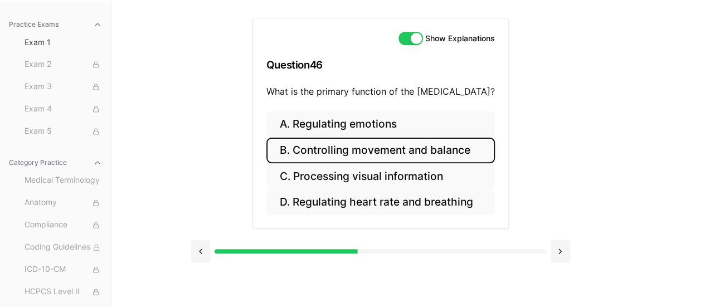
click at [420, 147] on button "B. Controlling movement and balance" at bounding box center [380, 151] width 229 height 26
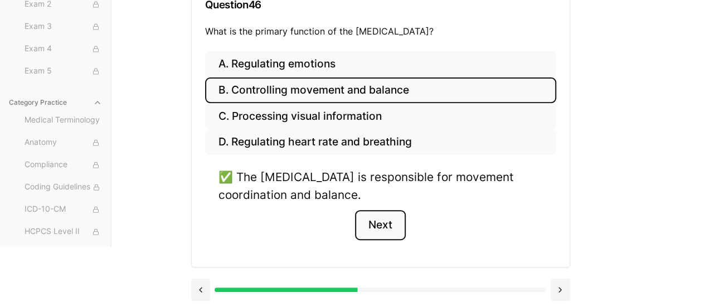
click at [386, 229] on button "Next" at bounding box center [380, 225] width 51 height 30
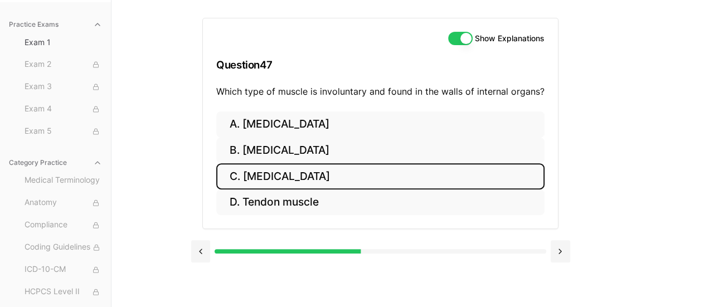
click at [256, 168] on button "C. [MEDICAL_DATA]" at bounding box center [380, 176] width 328 height 26
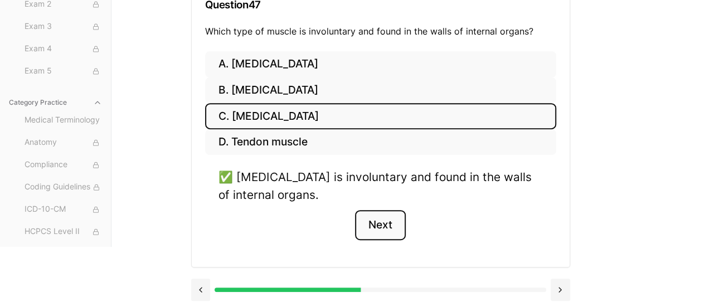
click at [375, 212] on button "Next" at bounding box center [380, 225] width 51 height 30
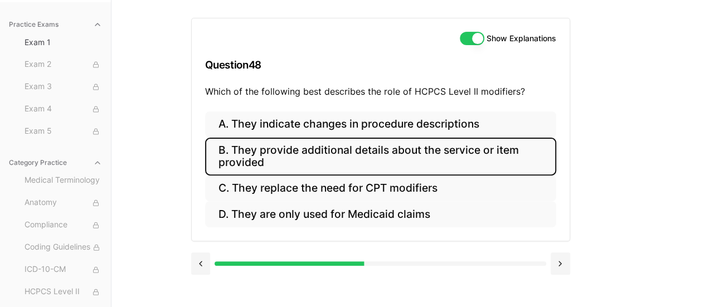
click at [440, 154] on button "B. They provide additional details about the service or item provided" at bounding box center [380, 157] width 351 height 38
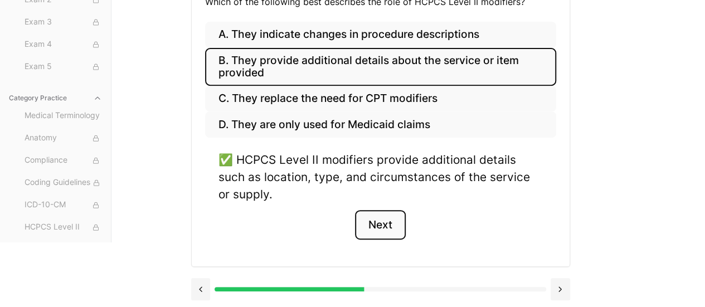
click at [385, 235] on button "Next" at bounding box center [380, 225] width 51 height 30
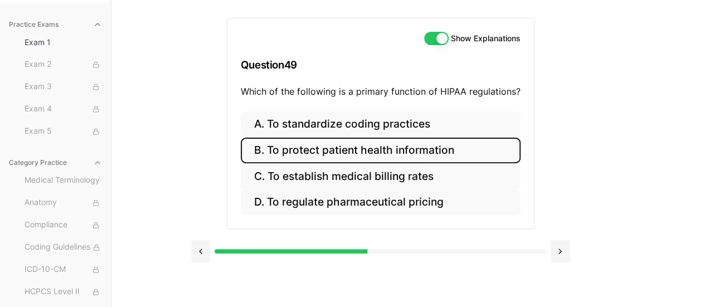
click at [434, 152] on button "B. To protect patient health information" at bounding box center [381, 151] width 280 height 26
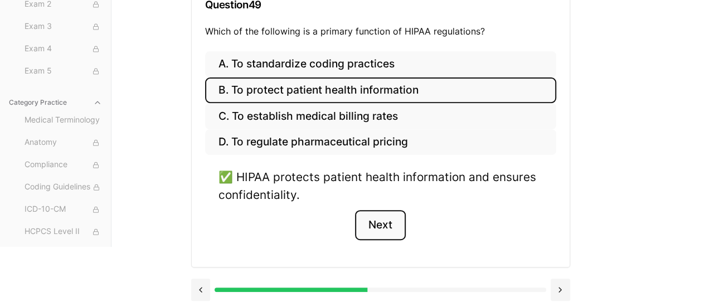
click at [381, 212] on button "Next" at bounding box center [380, 225] width 51 height 30
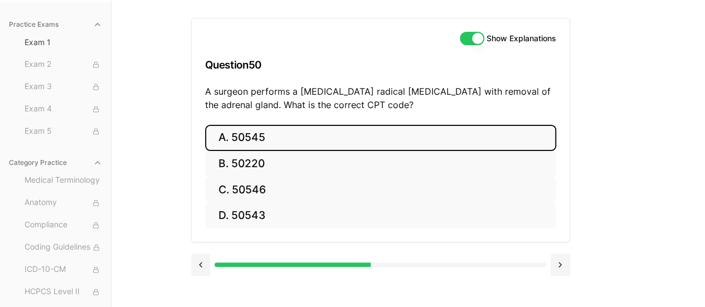
click at [272, 140] on button "A. 50545" at bounding box center [380, 138] width 351 height 26
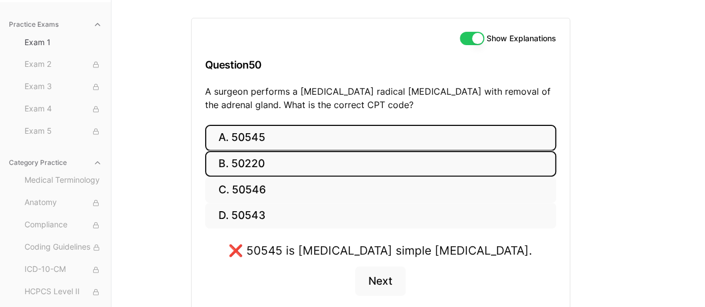
click at [265, 168] on button "B. 50220" at bounding box center [380, 164] width 351 height 26
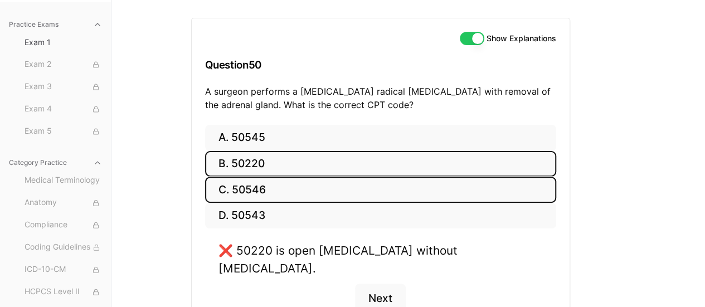
click at [270, 181] on button "C. 50546" at bounding box center [380, 190] width 351 height 26
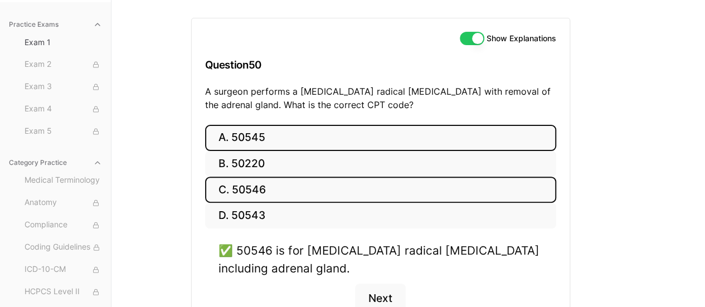
click at [276, 141] on button "A. 50545" at bounding box center [380, 138] width 351 height 26
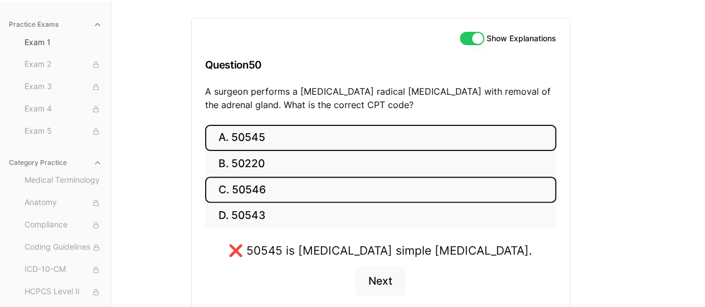
click at [274, 187] on button "C. 50546" at bounding box center [380, 190] width 351 height 26
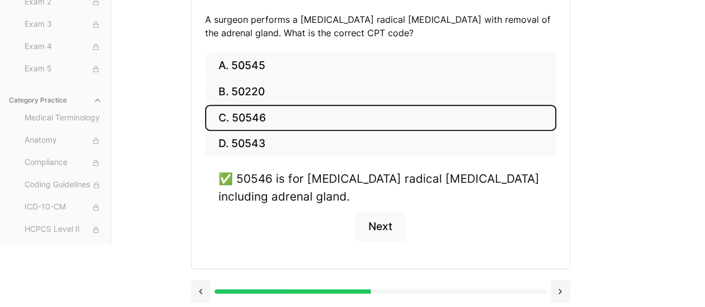
scroll to position [176, 0]
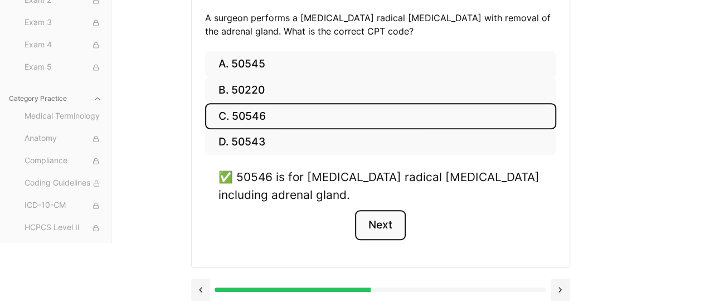
click at [388, 220] on button "Next" at bounding box center [380, 225] width 51 height 30
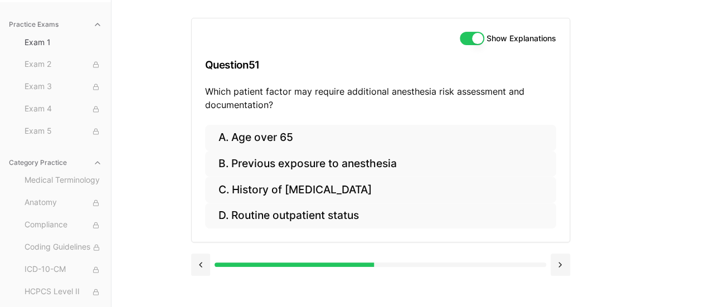
scroll to position [103, 0]
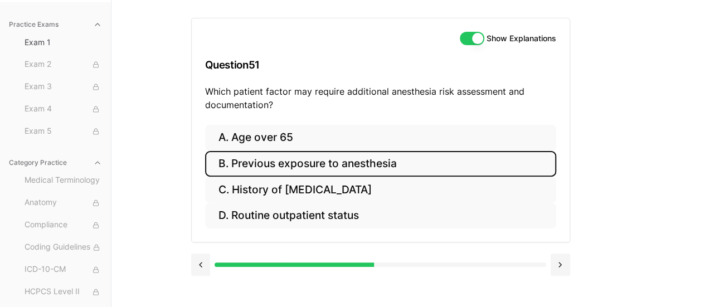
click at [426, 173] on button "B. Previous exposure to anesthesia" at bounding box center [380, 164] width 351 height 26
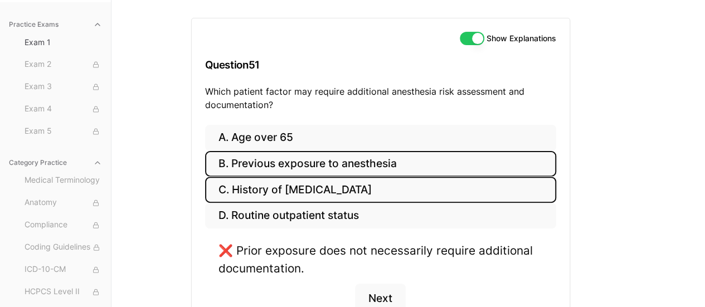
click at [424, 192] on button "C. History of [MEDICAL_DATA]" at bounding box center [380, 190] width 351 height 26
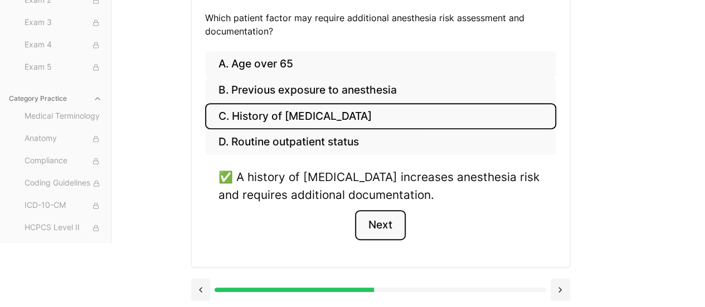
click at [394, 222] on button "Next" at bounding box center [380, 225] width 51 height 30
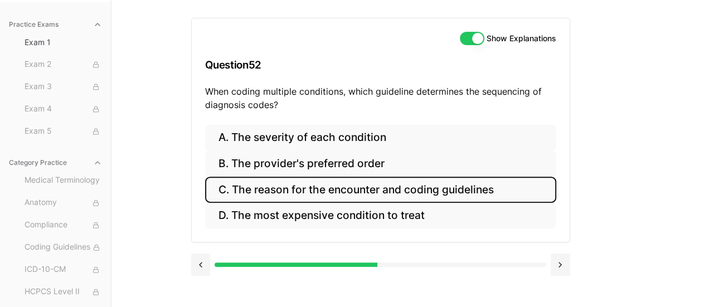
click at [474, 186] on button "C. The reason for the encounter and coding guidelines" at bounding box center [380, 190] width 351 height 26
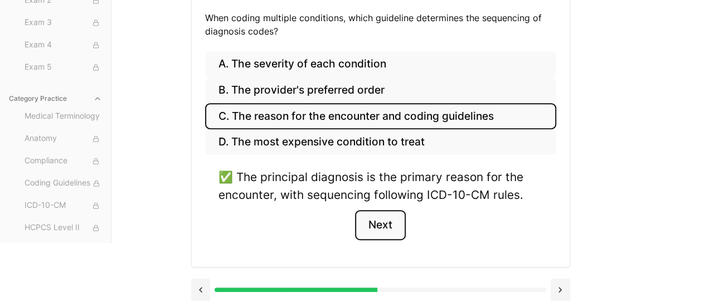
click at [373, 228] on button "Next" at bounding box center [380, 225] width 51 height 30
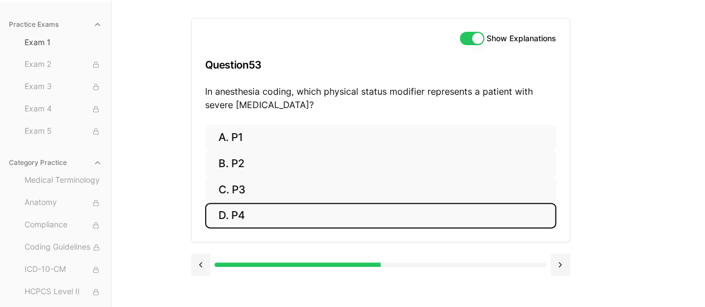
click at [318, 205] on button "D. P4" at bounding box center [380, 216] width 351 height 26
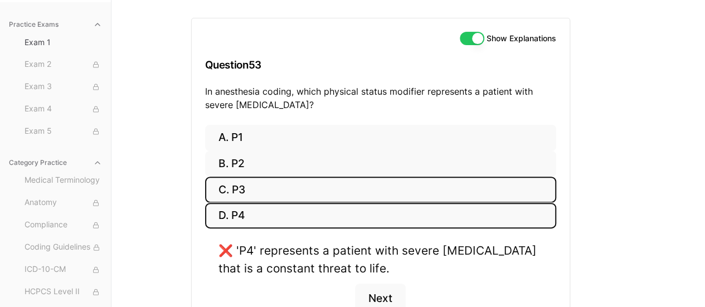
click at [318, 184] on button "C. P3" at bounding box center [380, 190] width 351 height 26
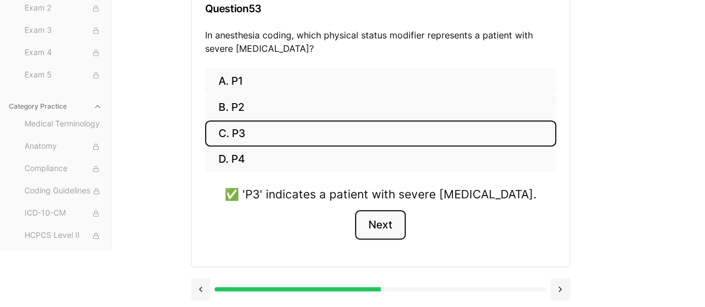
click at [377, 223] on button "Next" at bounding box center [380, 225] width 51 height 30
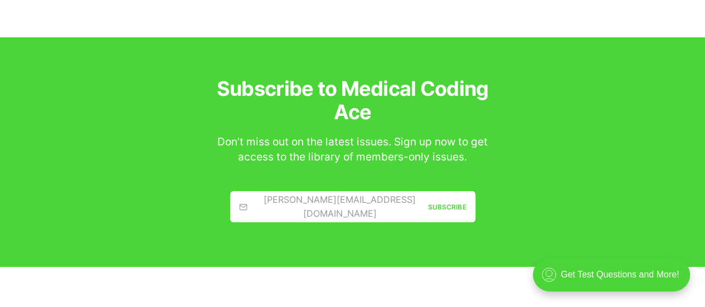
scroll to position [1887, 0]
